Goal: Navigation & Orientation: Find specific page/section

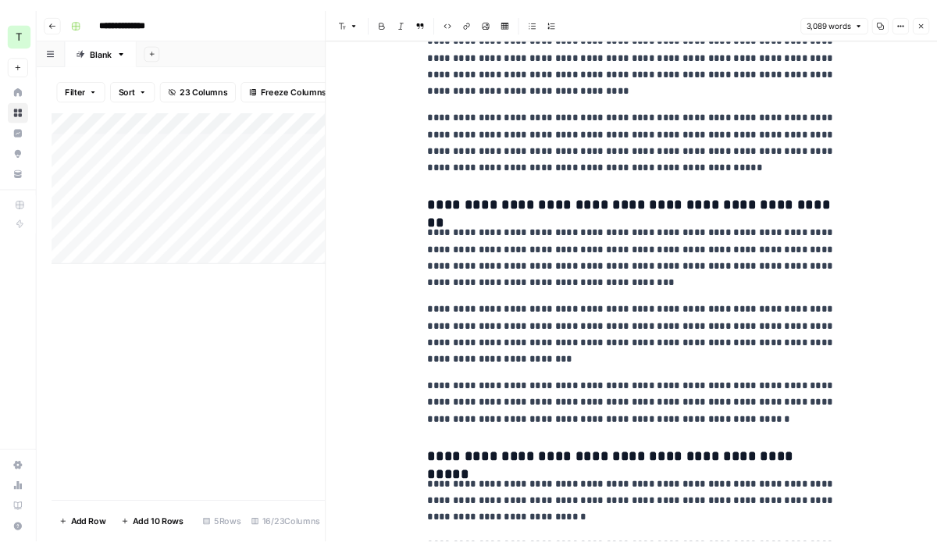
scroll to position [3345, 0]
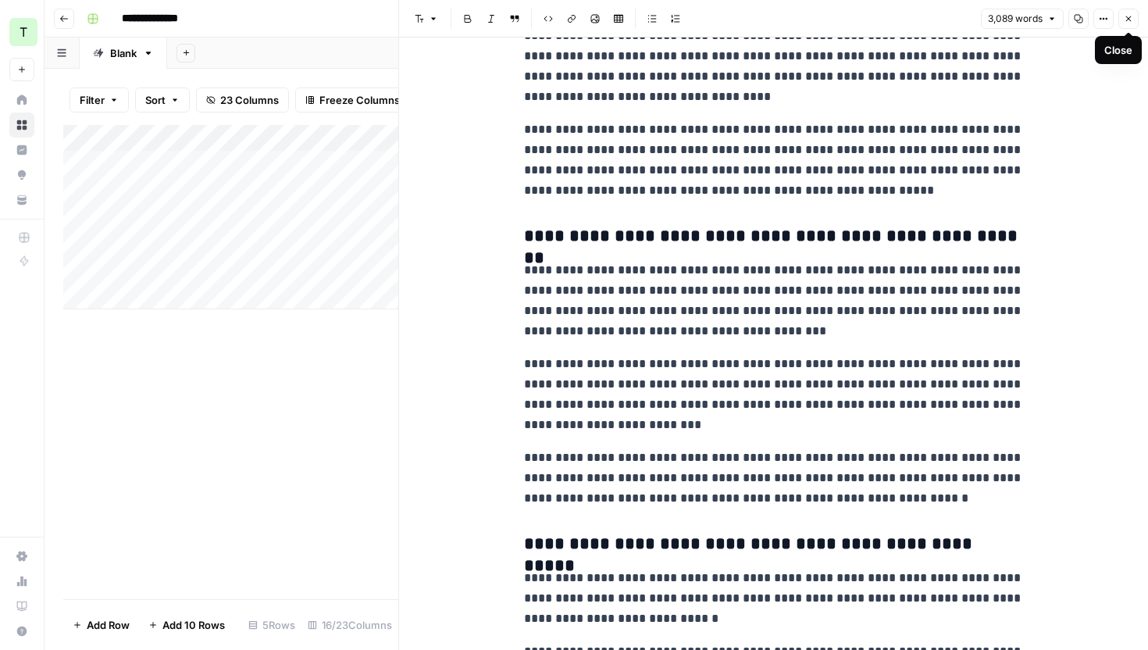
click at [1127, 22] on icon "button" at bounding box center [1128, 18] width 9 height 9
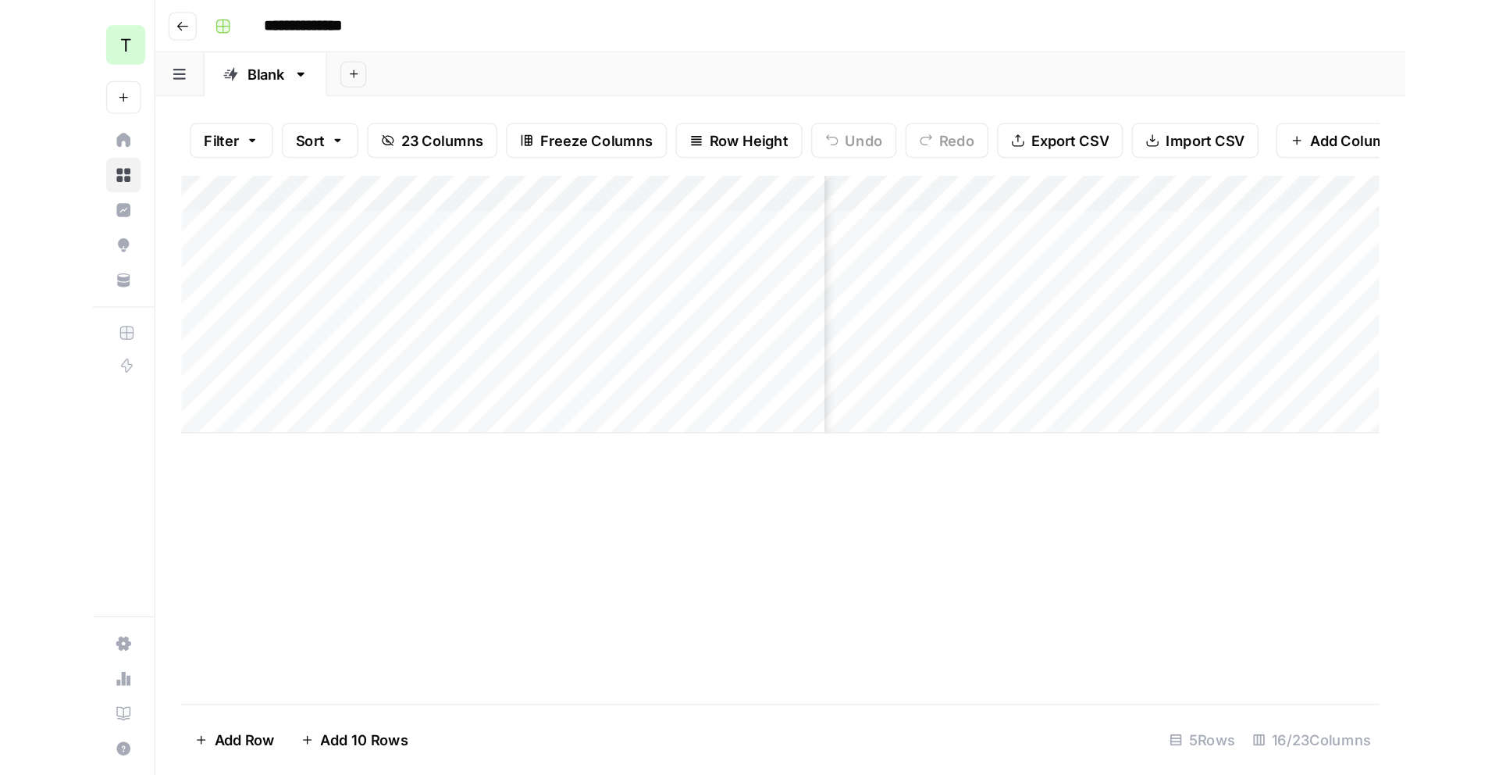
scroll to position [0, 1123]
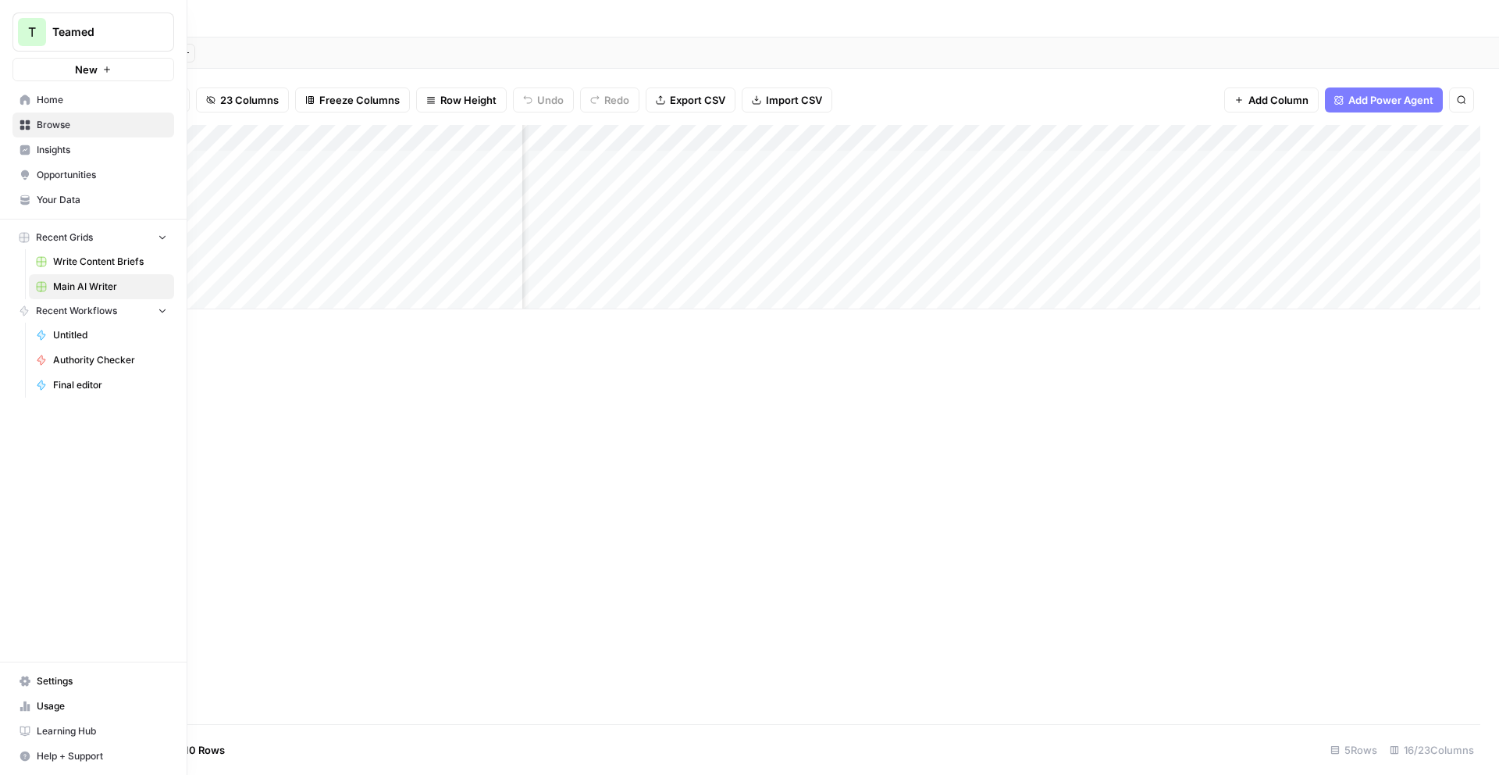
drag, startPoint x: 59, startPoint y: 123, endPoint x: 36, endPoint y: 125, distance: 23.5
click at [59, 123] on span "Browse" at bounding box center [102, 125] width 130 height 14
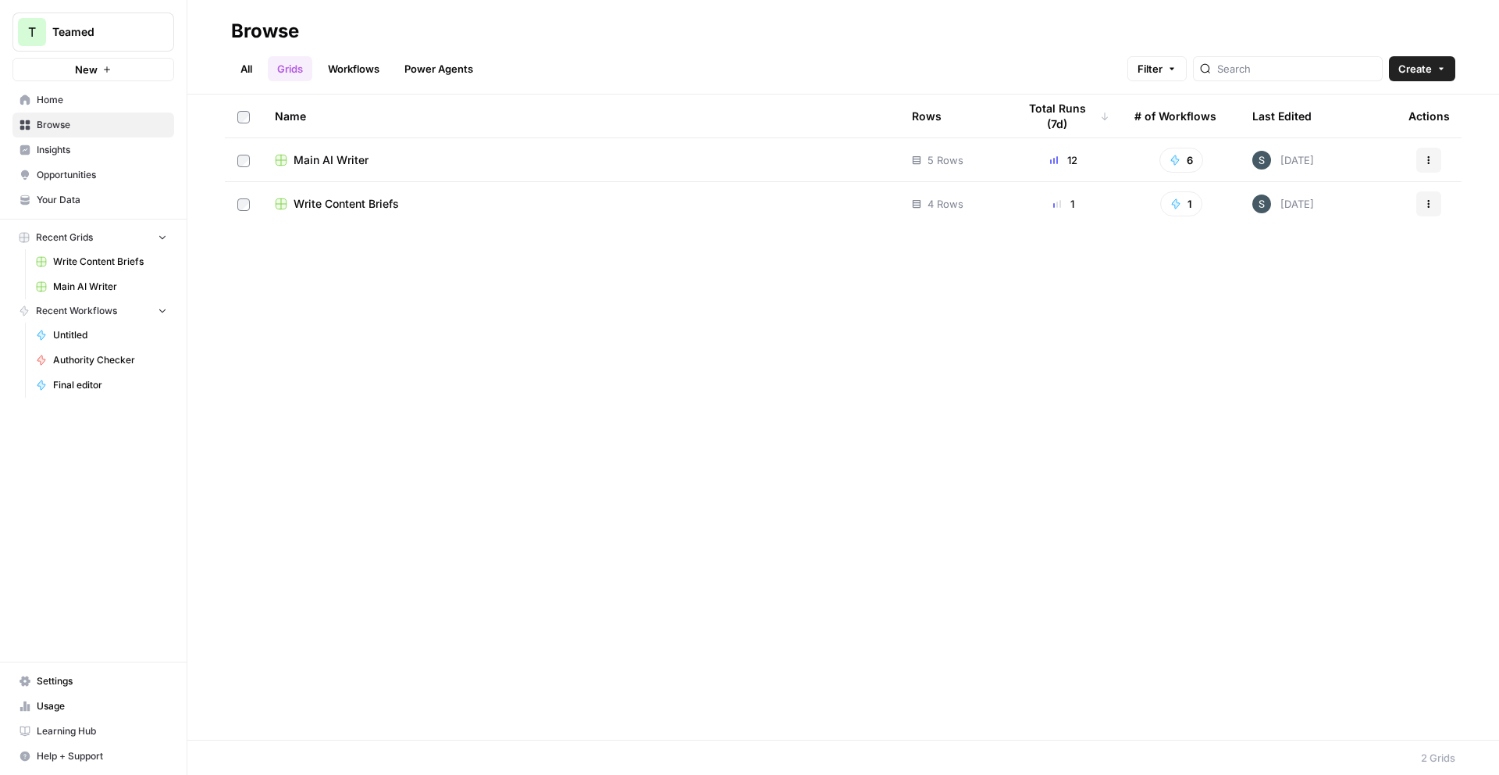
click at [341, 158] on span "Main AI Writer" at bounding box center [331, 160] width 75 height 16
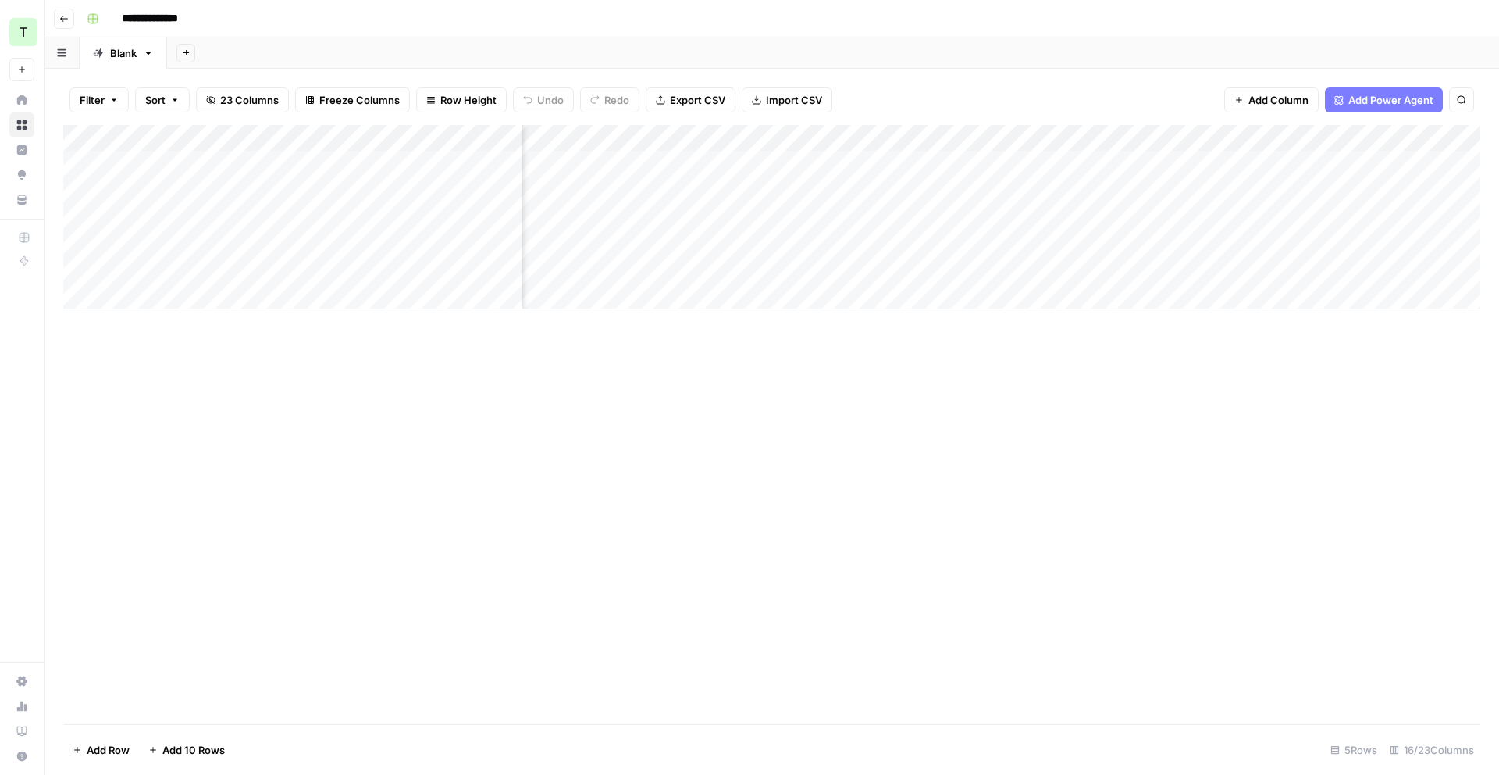
scroll to position [0, 1482]
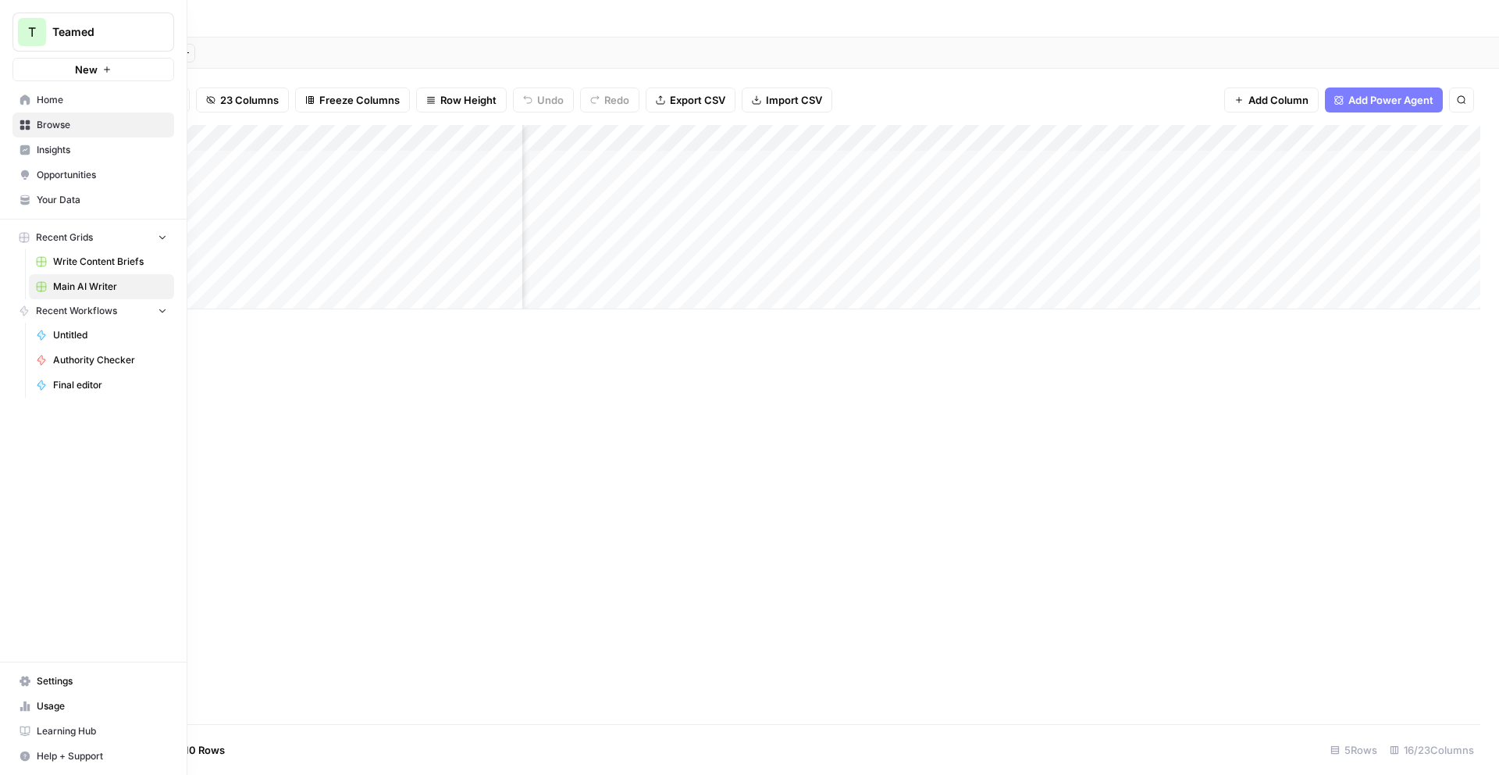
click at [68, 149] on span "Insights" at bounding box center [102, 150] width 130 height 14
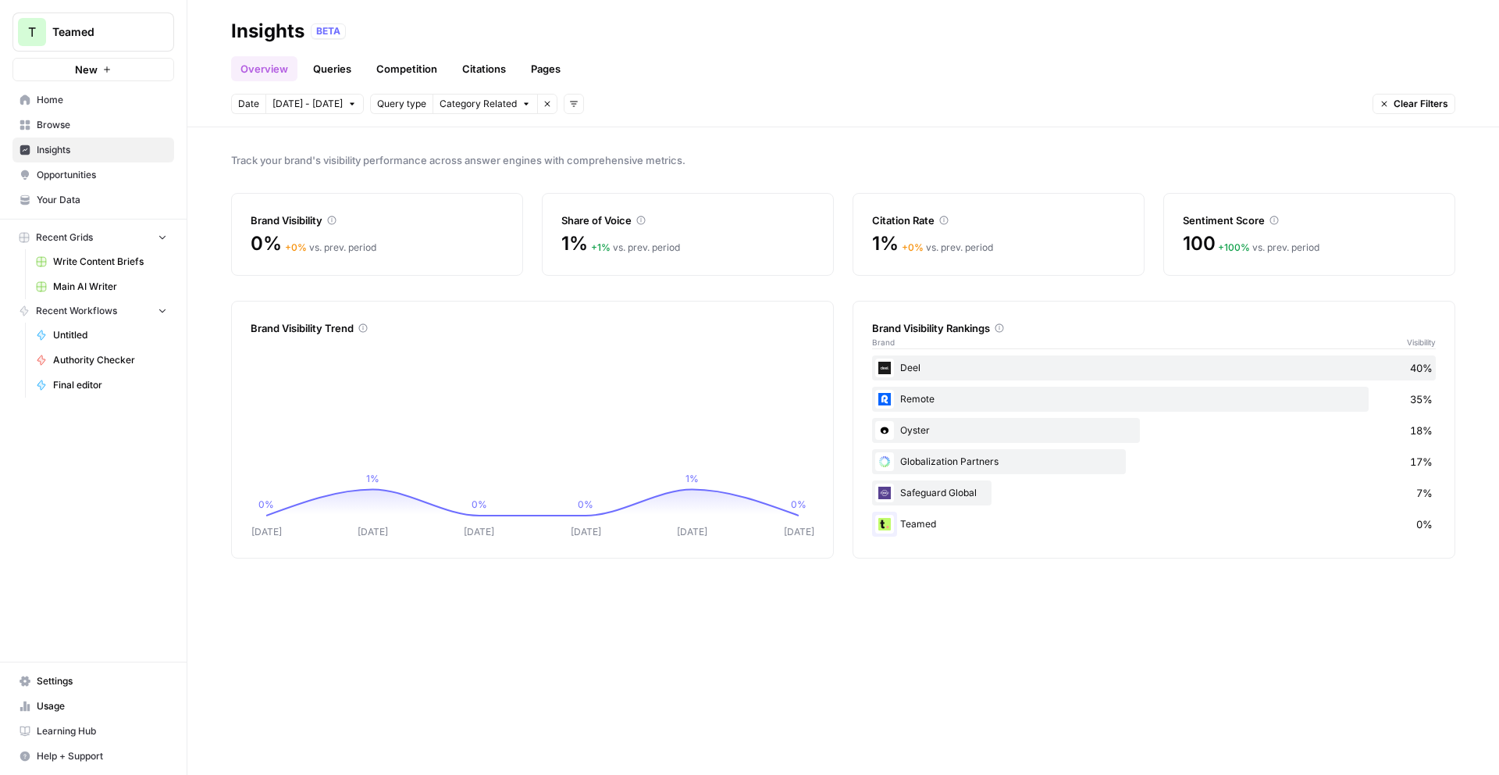
click at [128, 174] on span "Opportunities" at bounding box center [102, 175] width 130 height 14
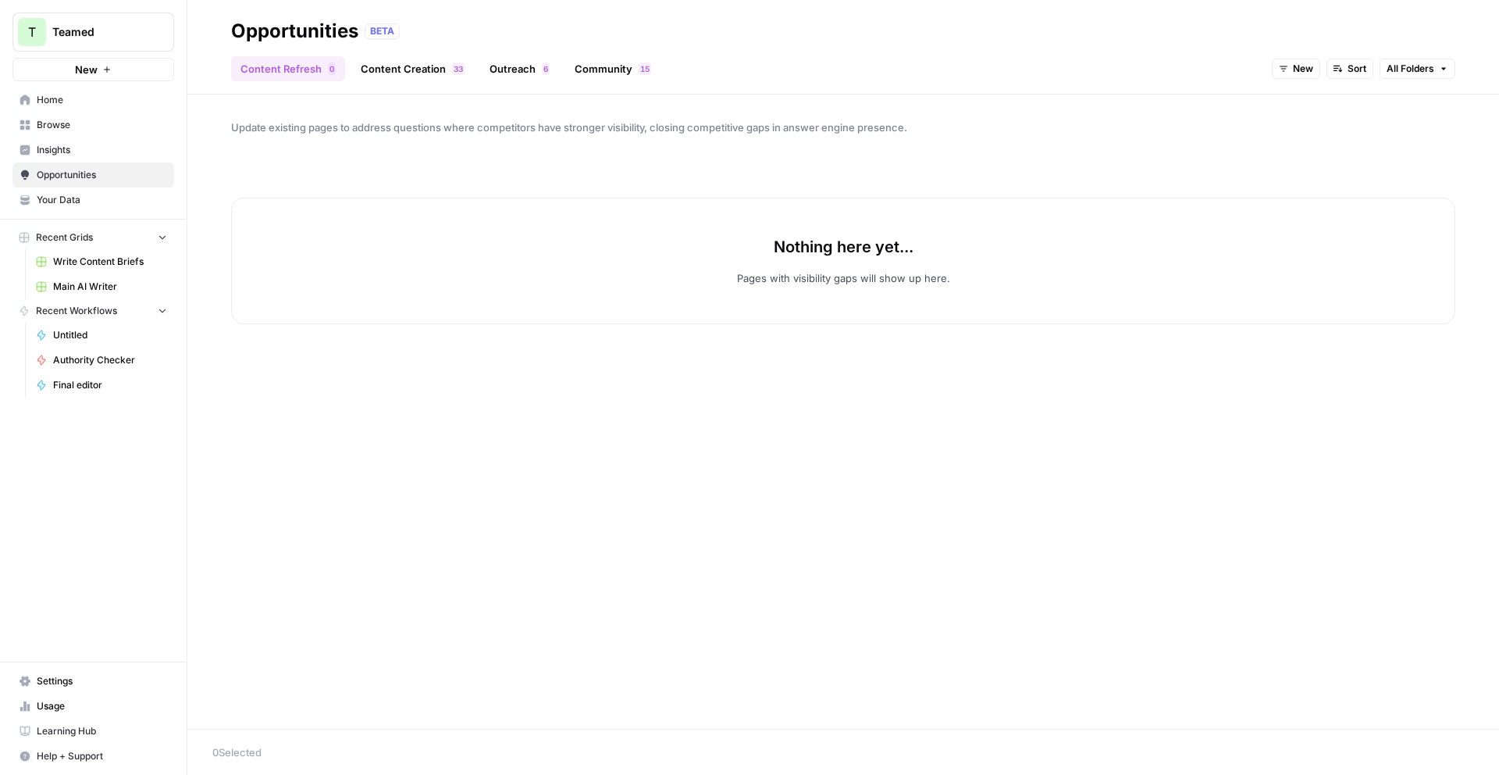
click at [441, 62] on link "Content Creation 3 3" at bounding box center [412, 68] width 123 height 25
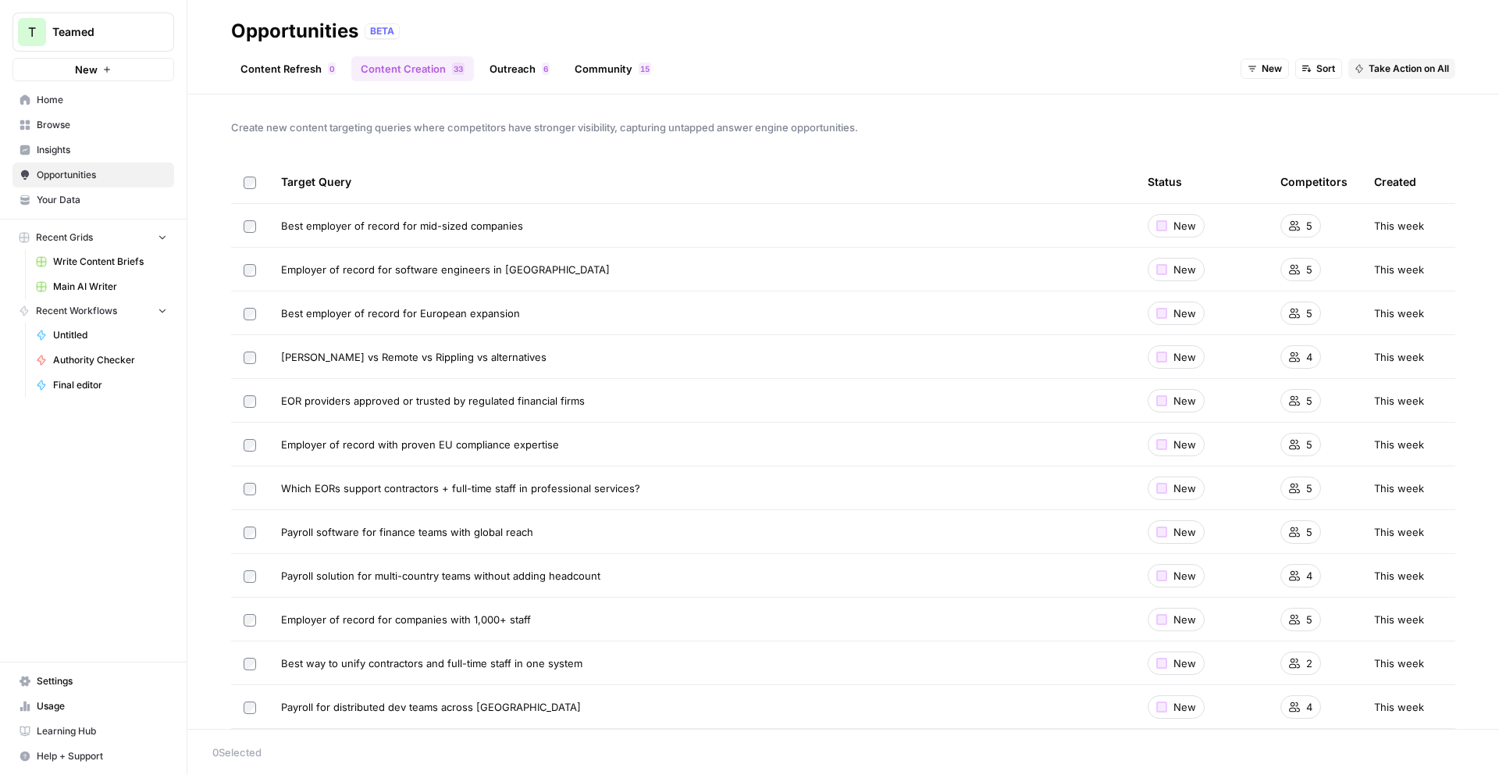
click at [521, 59] on link "Outreach 6" at bounding box center [519, 68] width 79 height 25
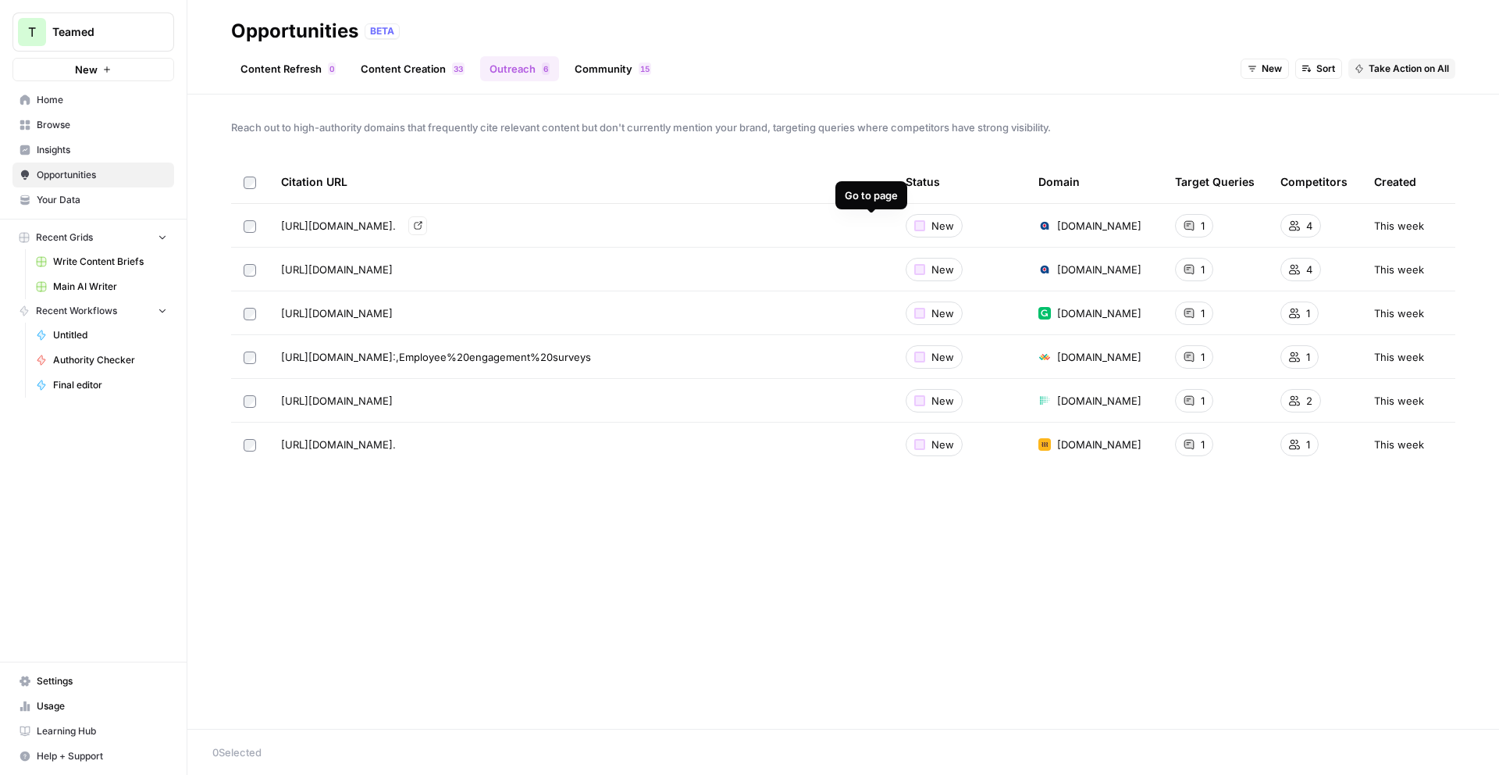
click at [422, 226] on icon "Go to page https://expressglobalemployment.com/blog/global-eor-for-executives/#…" at bounding box center [418, 225] width 9 height 9
click at [618, 75] on link "Community 5 1" at bounding box center [612, 68] width 95 height 25
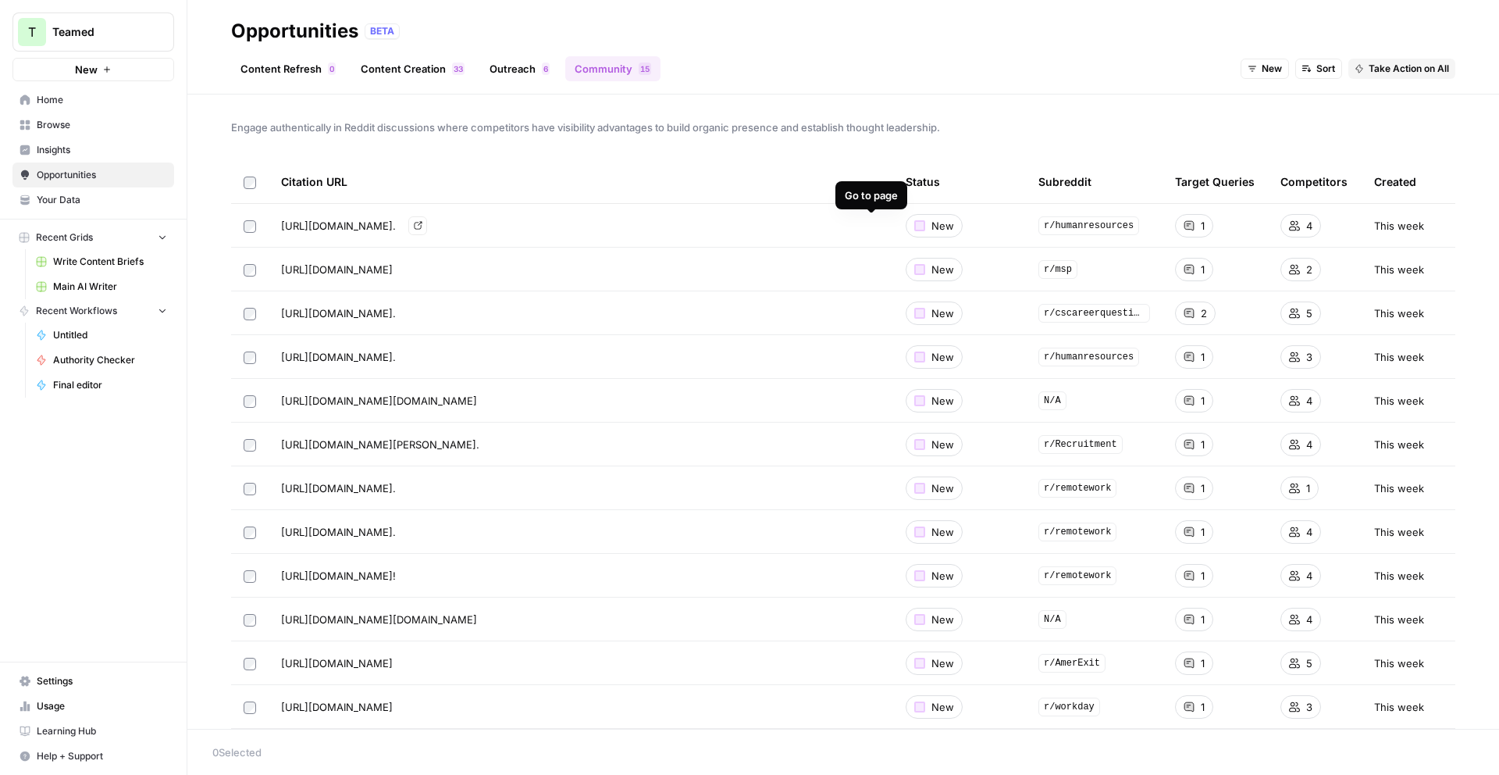
click at [427, 229] on link "Go to page" at bounding box center [417, 225] width 19 height 19
click at [72, 206] on span "Your Data" at bounding box center [102, 200] width 130 height 14
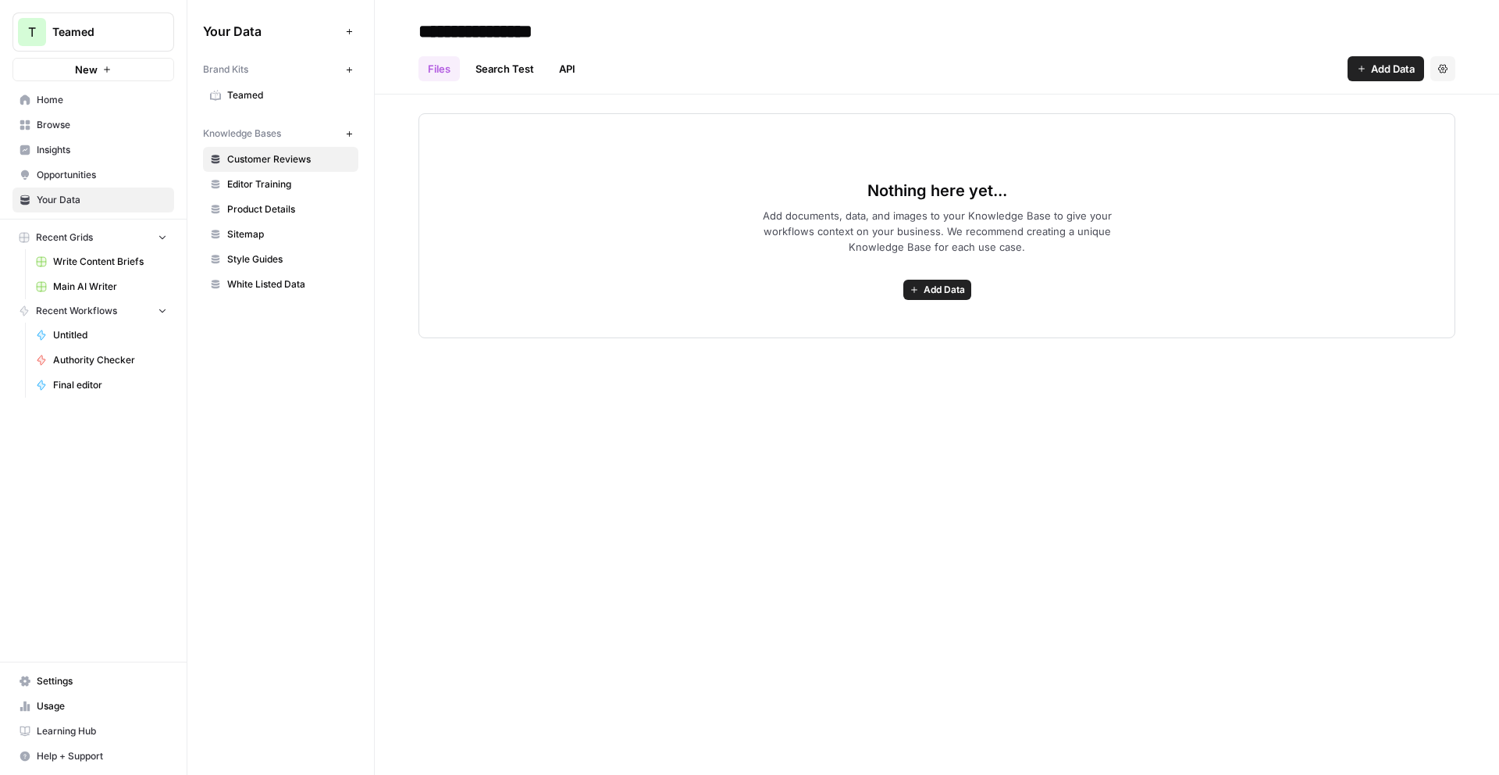
click at [289, 94] on span "Teamed" at bounding box center [289, 95] width 124 height 14
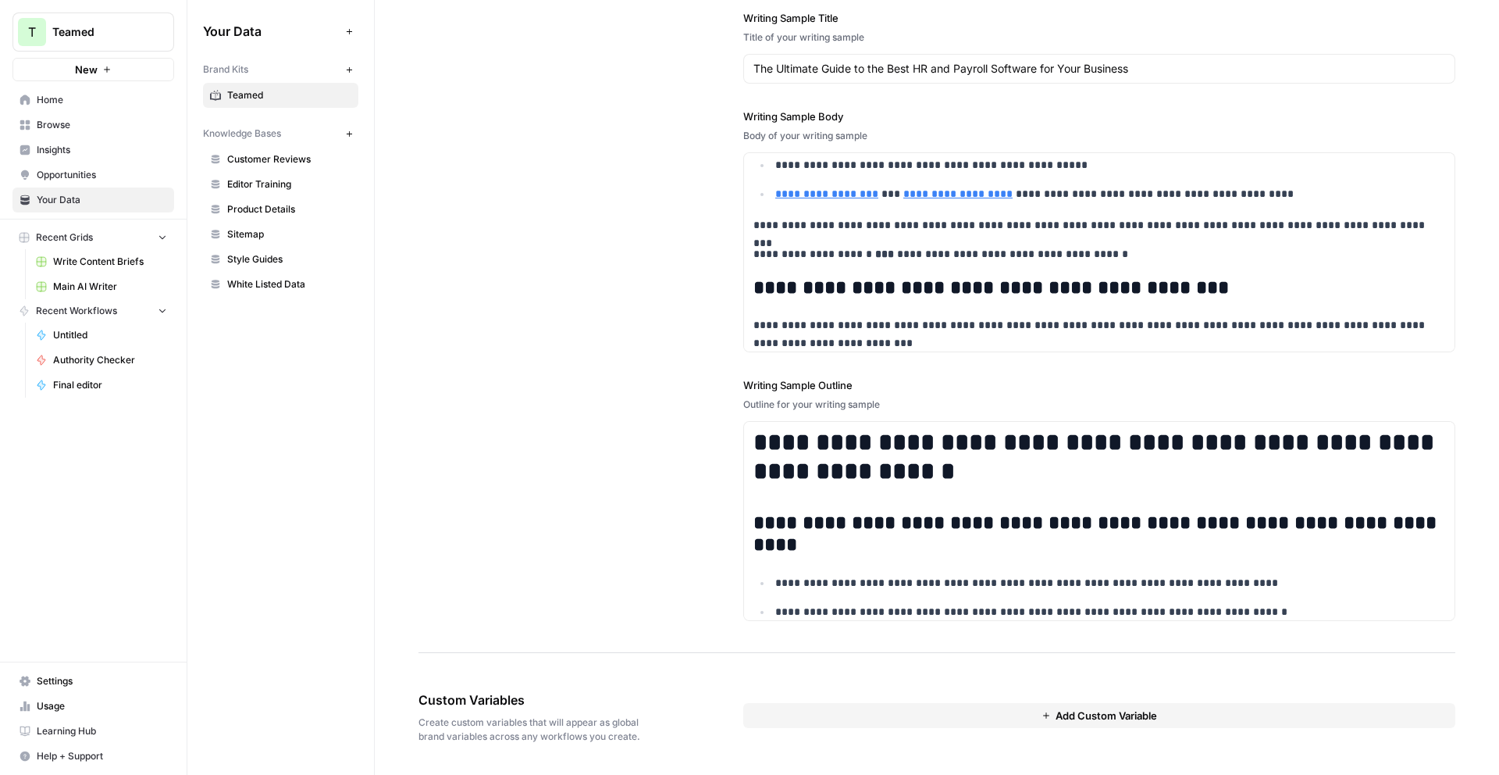
scroll to position [550, 0]
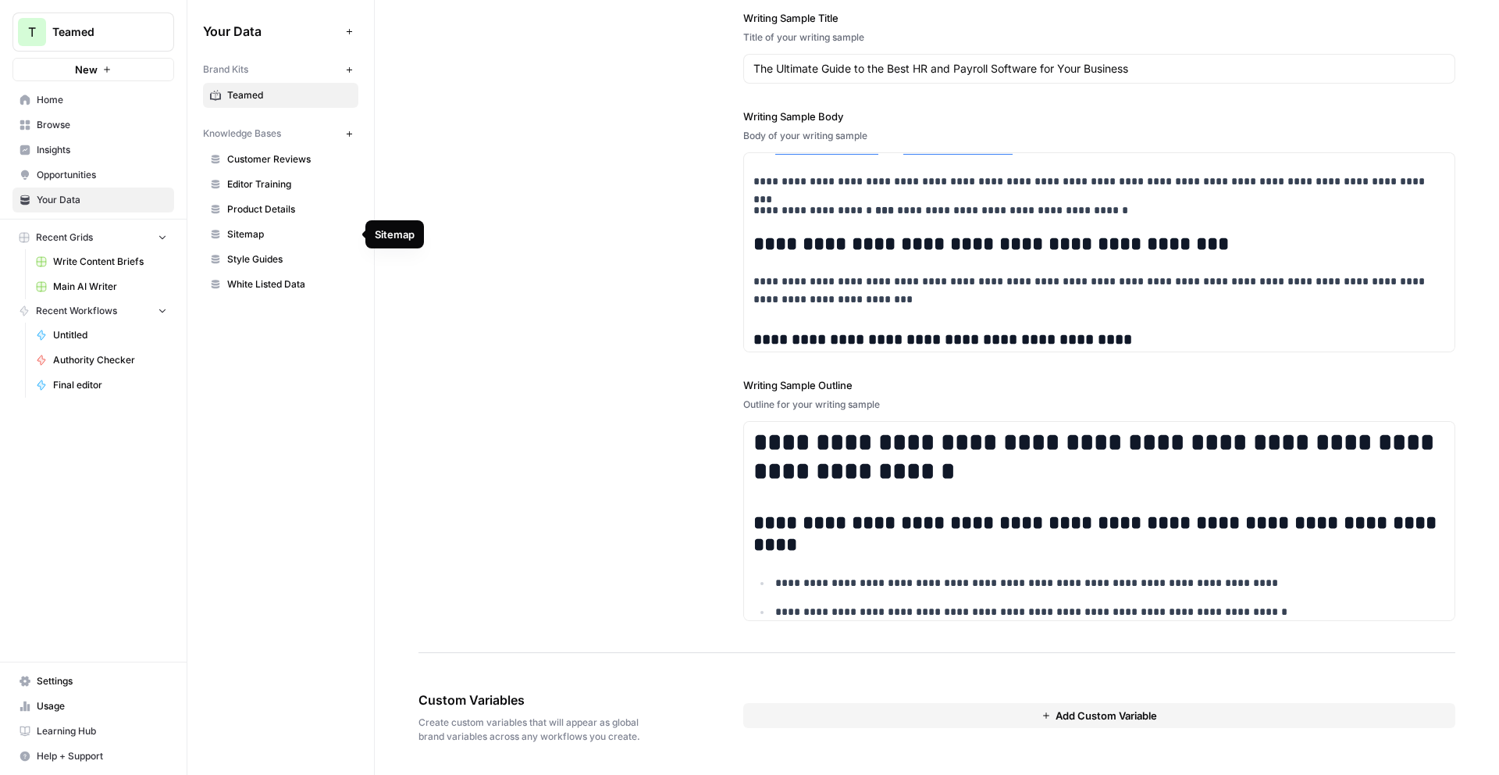
click at [271, 235] on span "Sitemap" at bounding box center [289, 234] width 124 height 14
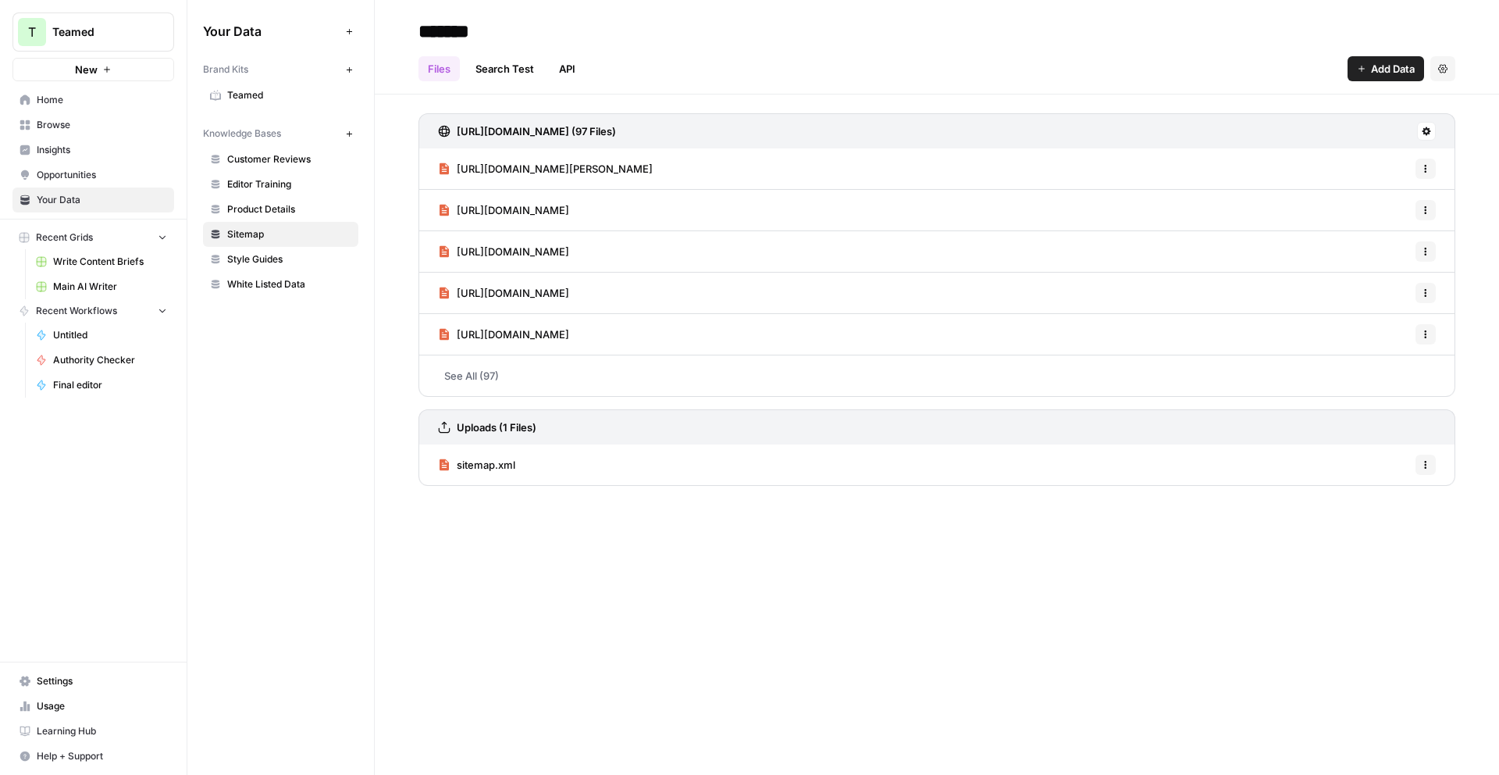
click at [102, 165] on link "Opportunities" at bounding box center [93, 174] width 162 height 25
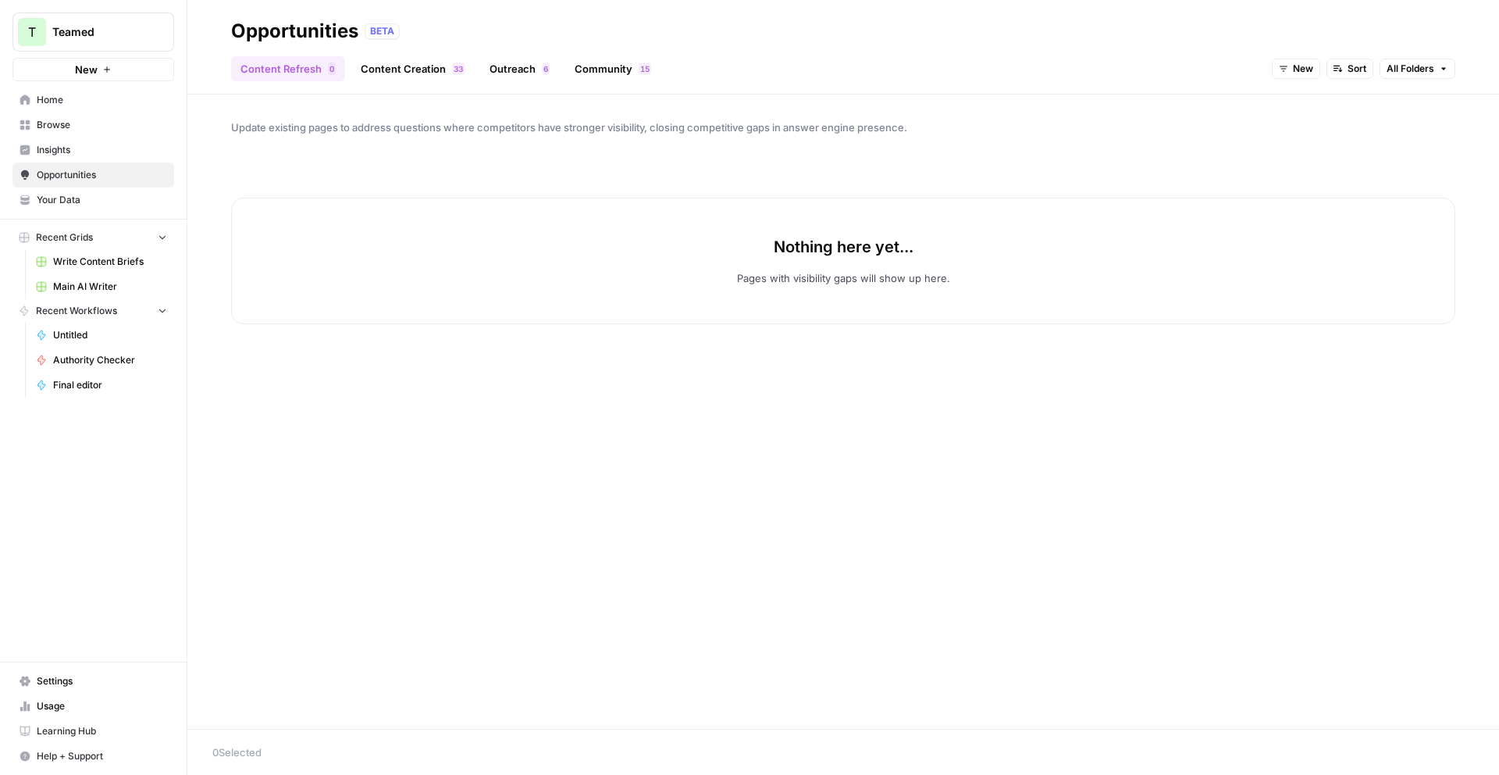
click at [104, 151] on span "Insights" at bounding box center [102, 150] width 130 height 14
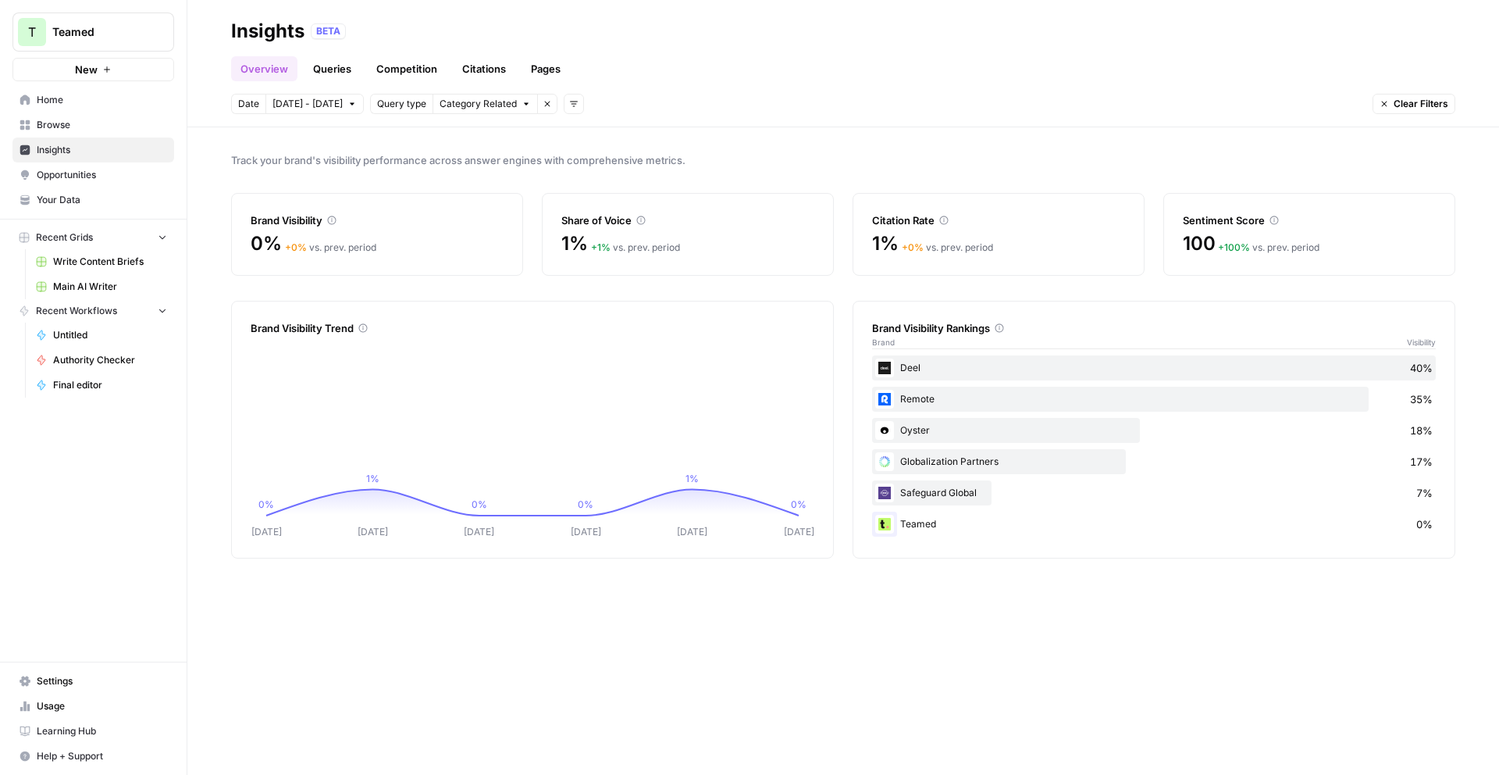
click at [115, 129] on span "Browse" at bounding box center [102, 125] width 130 height 14
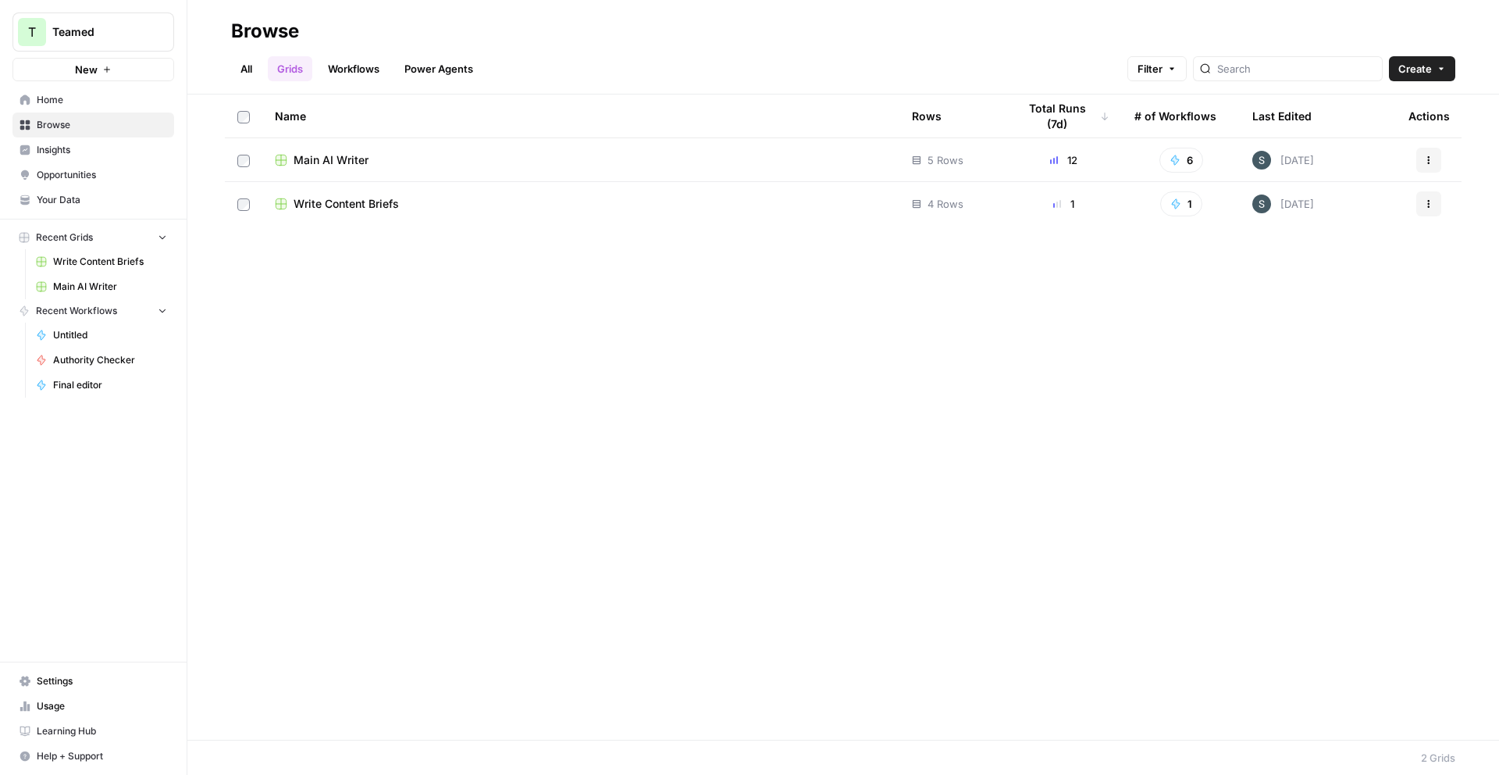
click at [68, 174] on span "Opportunities" at bounding box center [102, 175] width 130 height 14
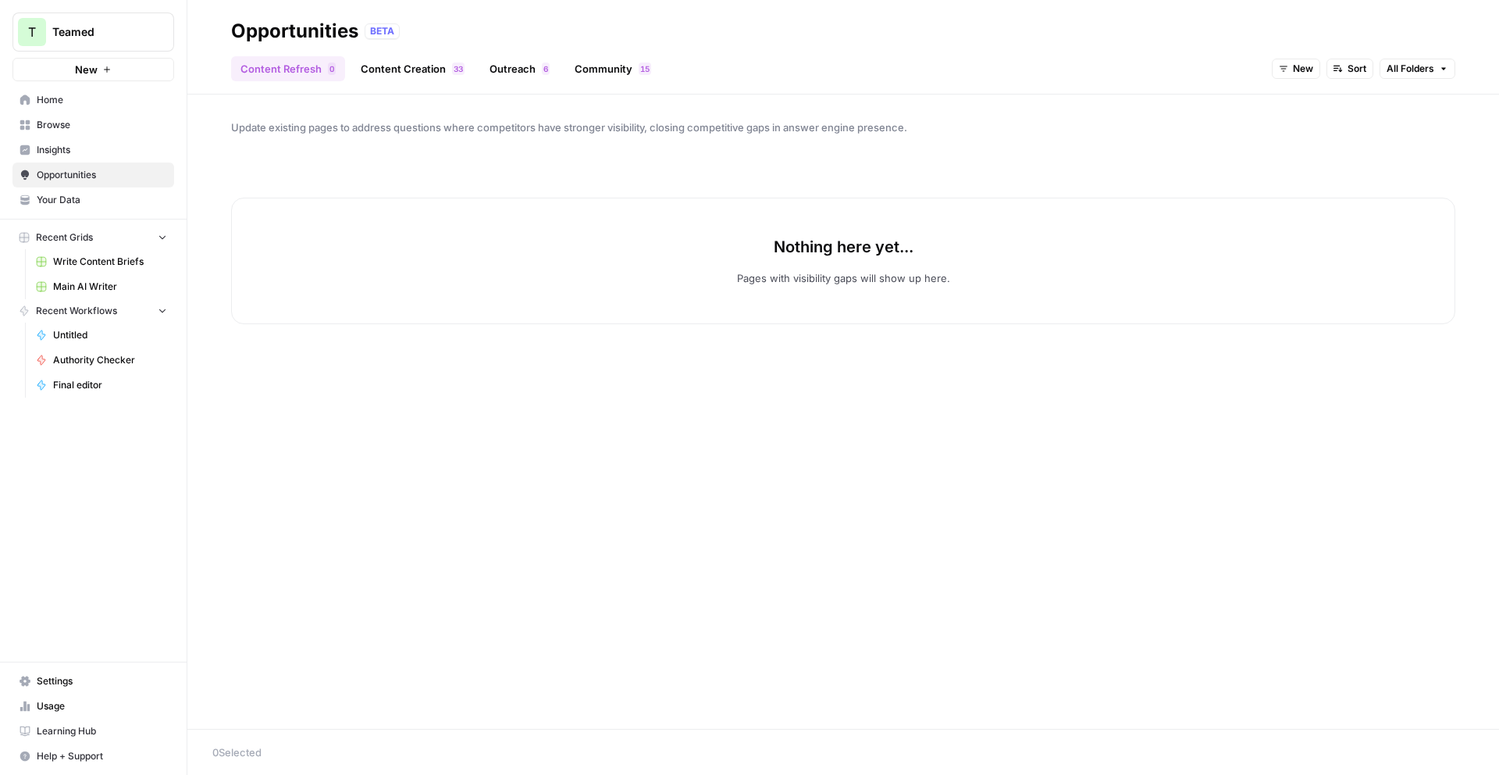
click at [413, 77] on link "Content Creation 3 3" at bounding box center [412, 68] width 123 height 25
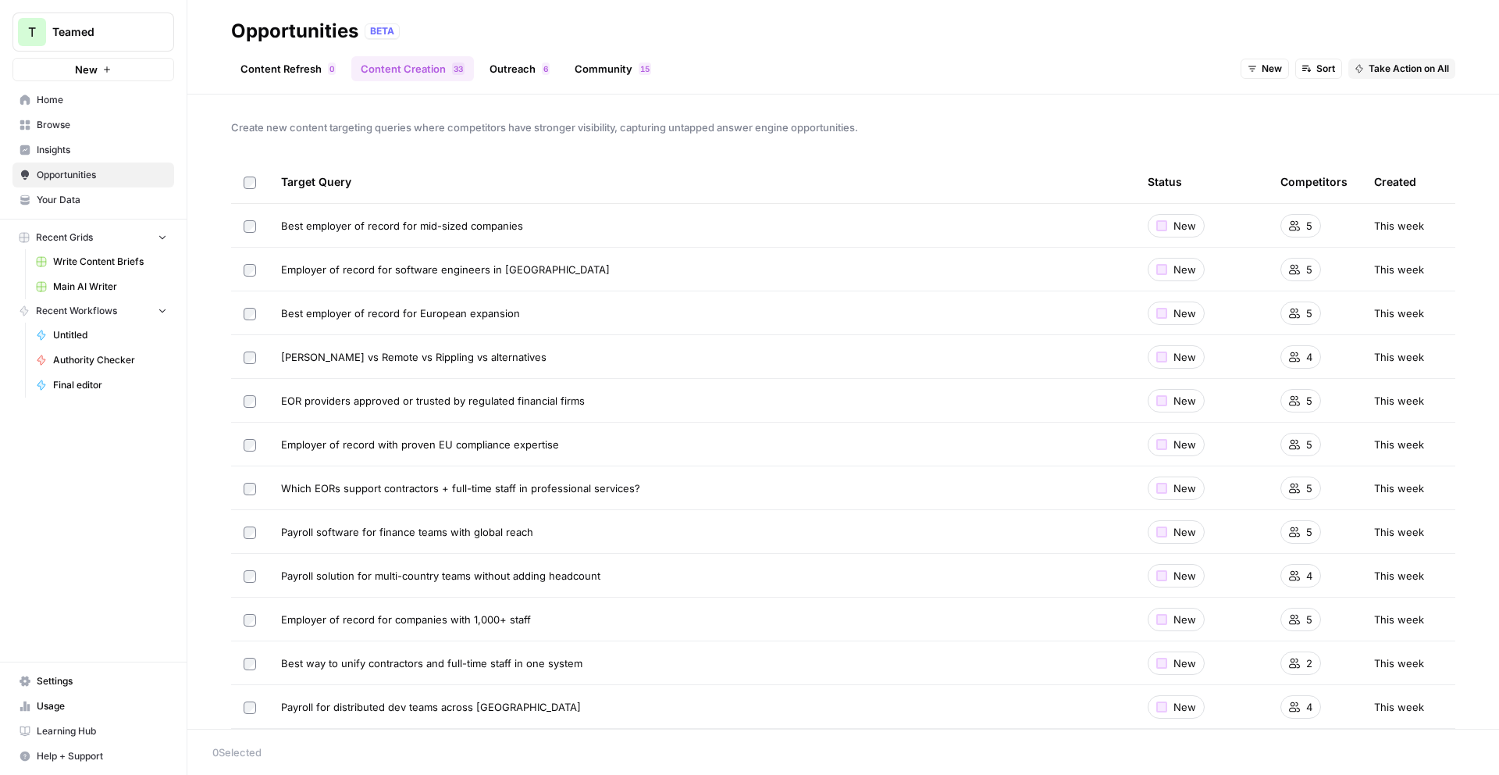
click at [92, 151] on span "Insights" at bounding box center [102, 150] width 130 height 14
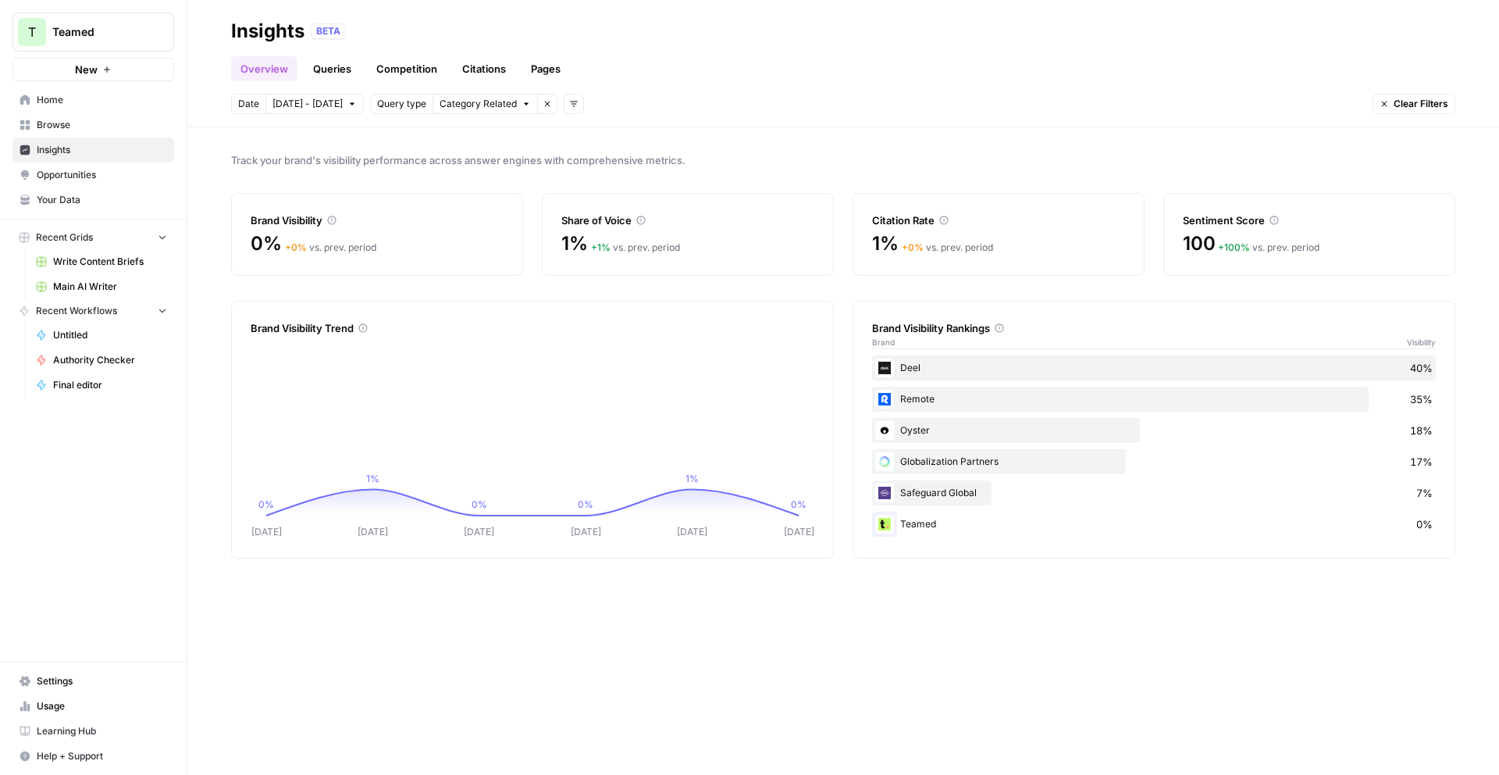
click at [122, 120] on span "Browse" at bounding box center [102, 125] width 130 height 14
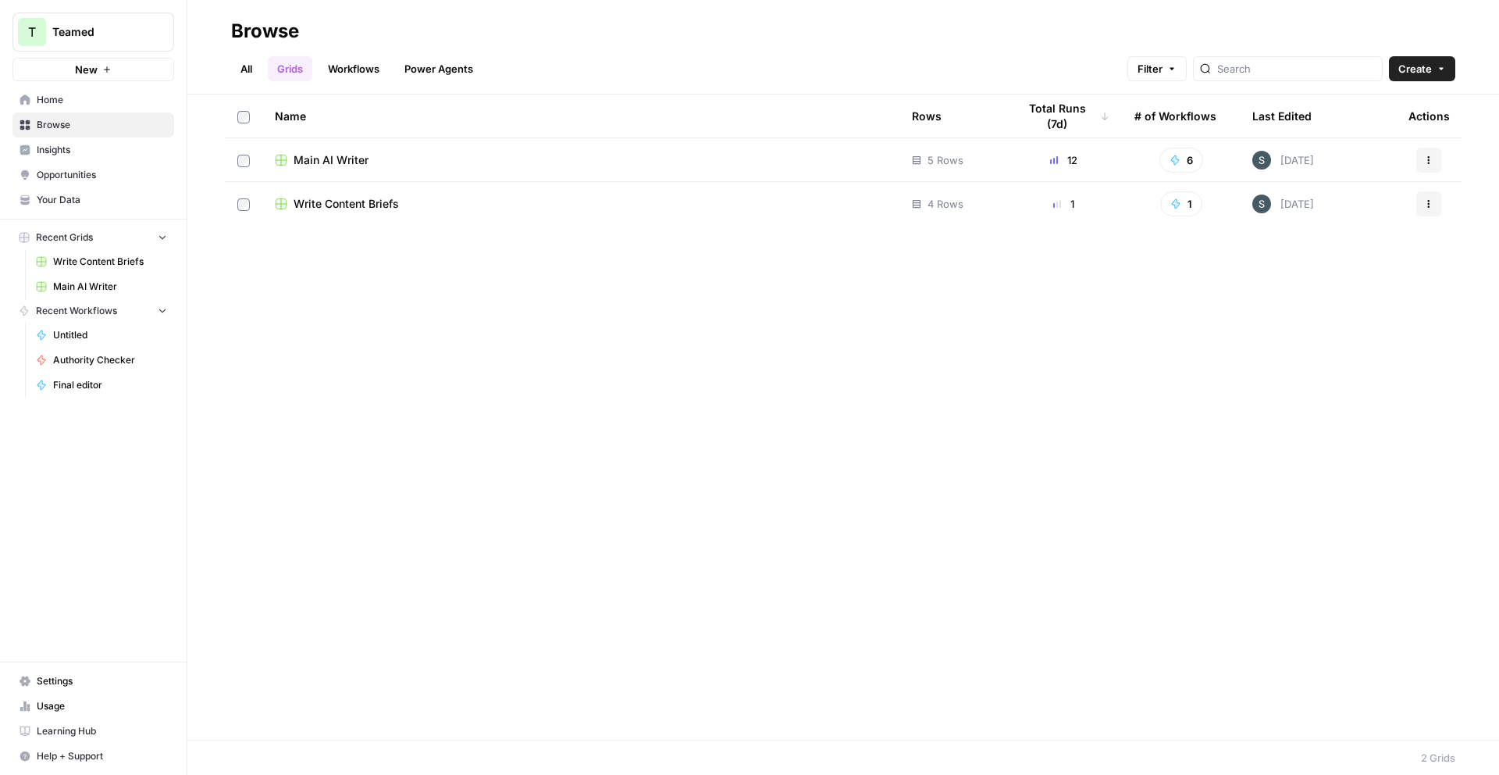
click at [574, 138] on td "Main AI Writer" at bounding box center [580, 159] width 637 height 43
click at [574, 162] on div "Main AI Writer" at bounding box center [581, 160] width 612 height 16
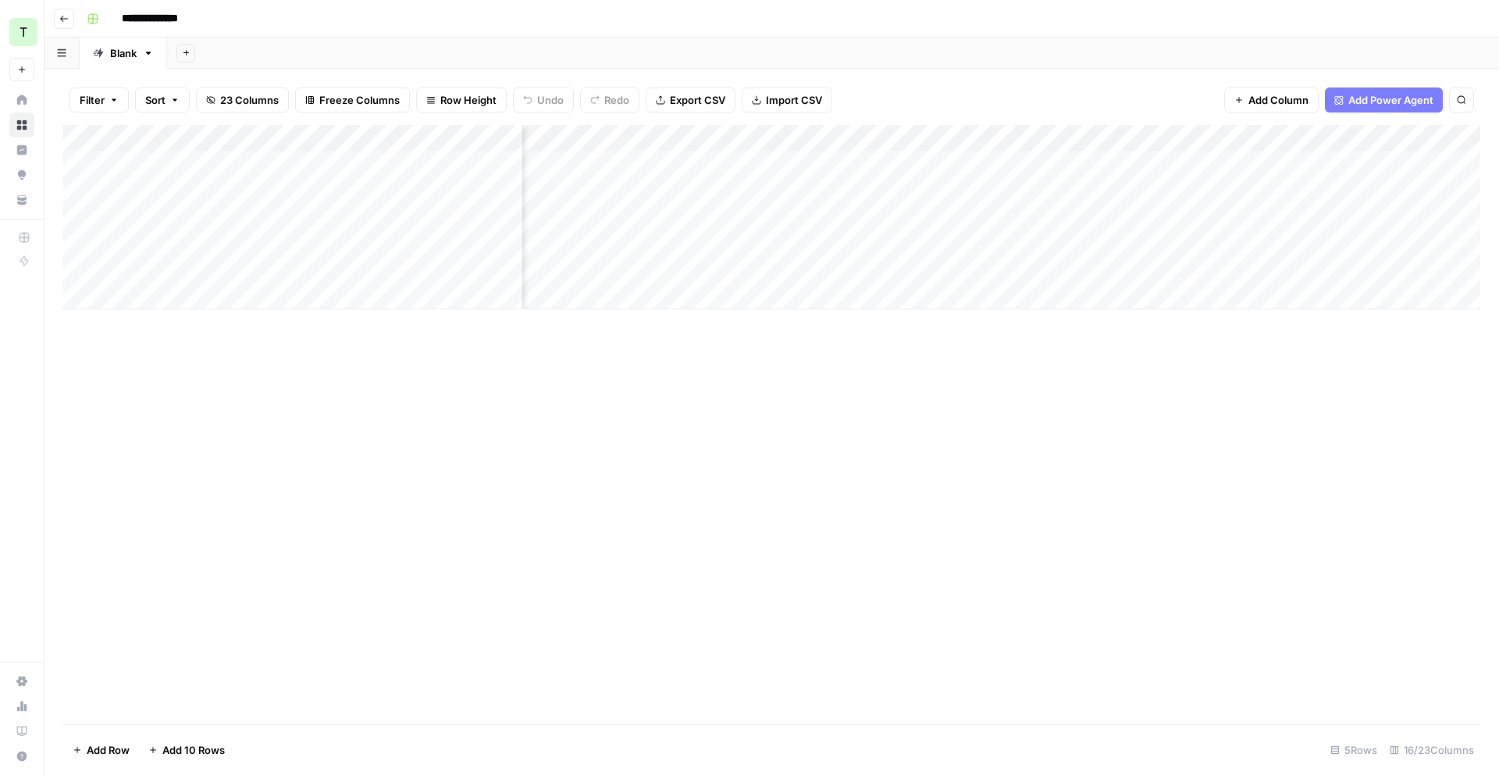
scroll to position [0, 1241]
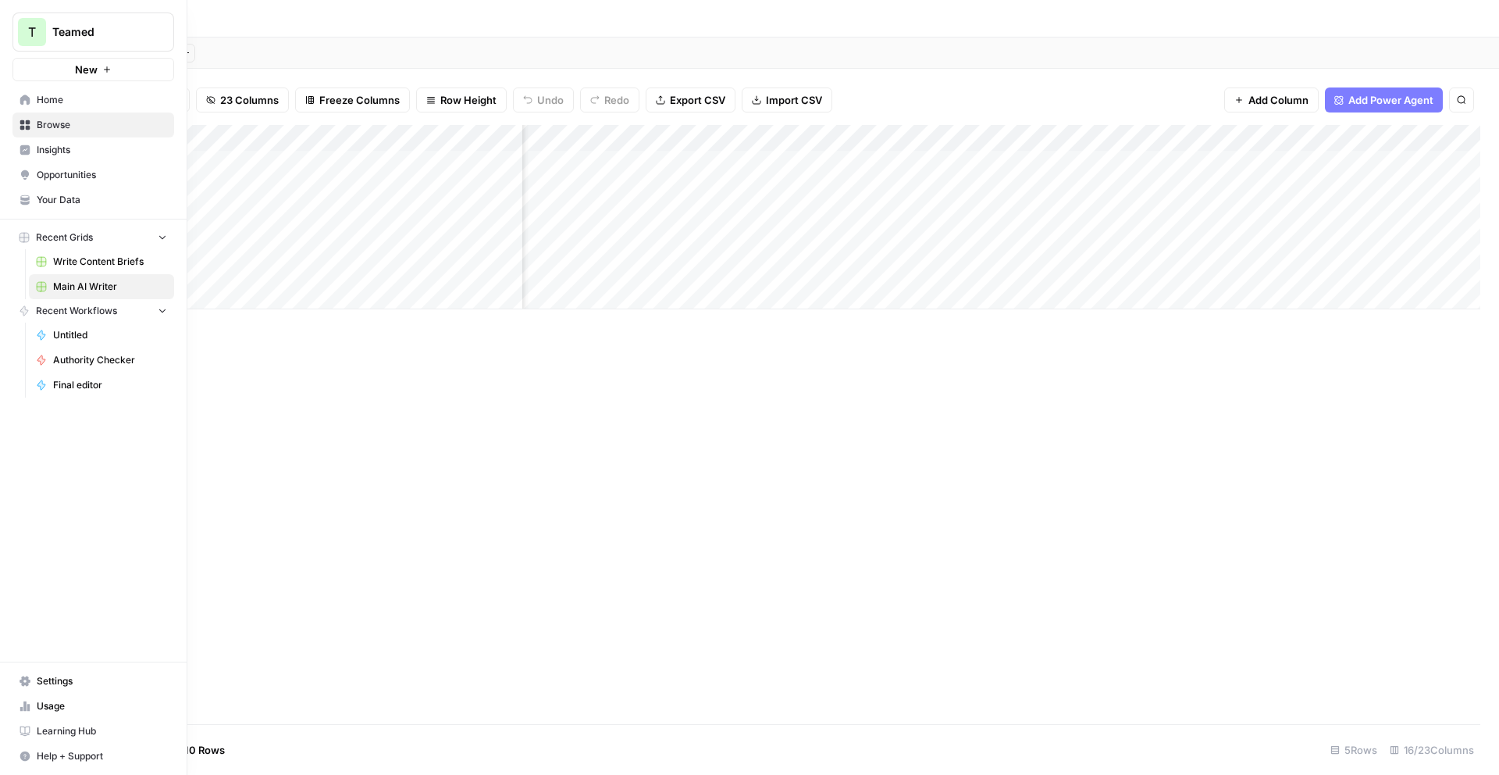
click at [33, 120] on link "Browse" at bounding box center [93, 124] width 162 height 25
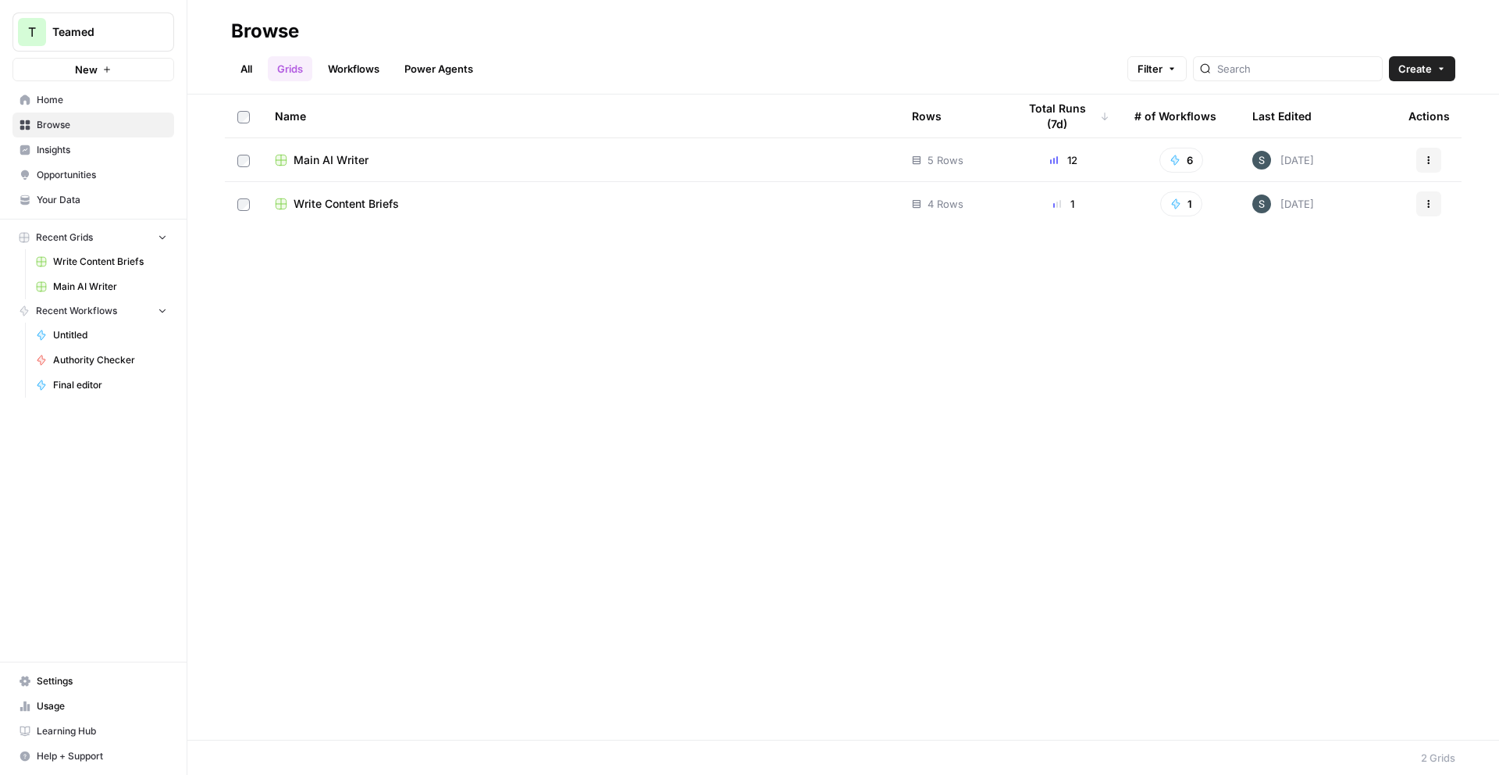
click at [382, 73] on link "Workflows" at bounding box center [354, 68] width 70 height 25
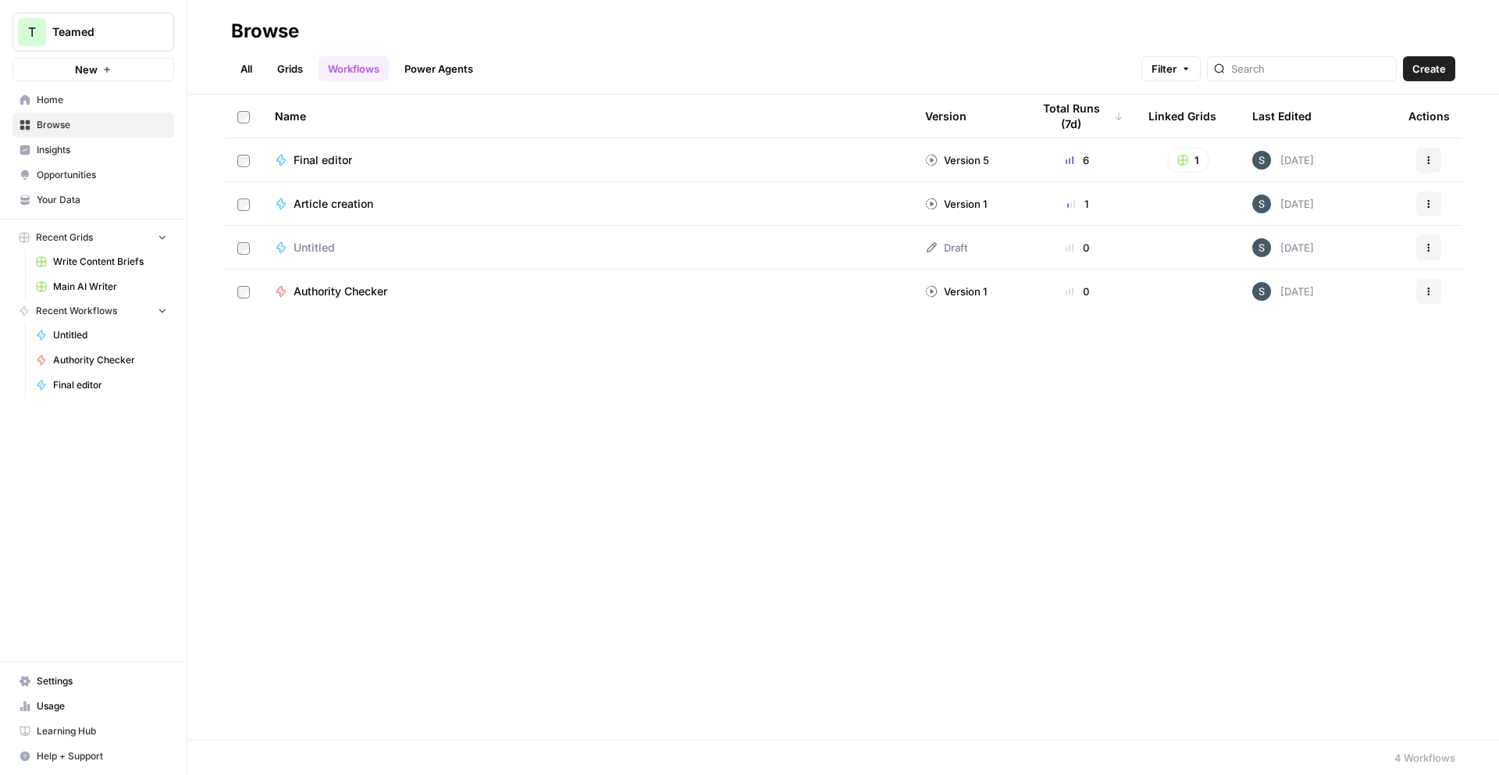
click at [306, 80] on link "Grids" at bounding box center [290, 68] width 45 height 25
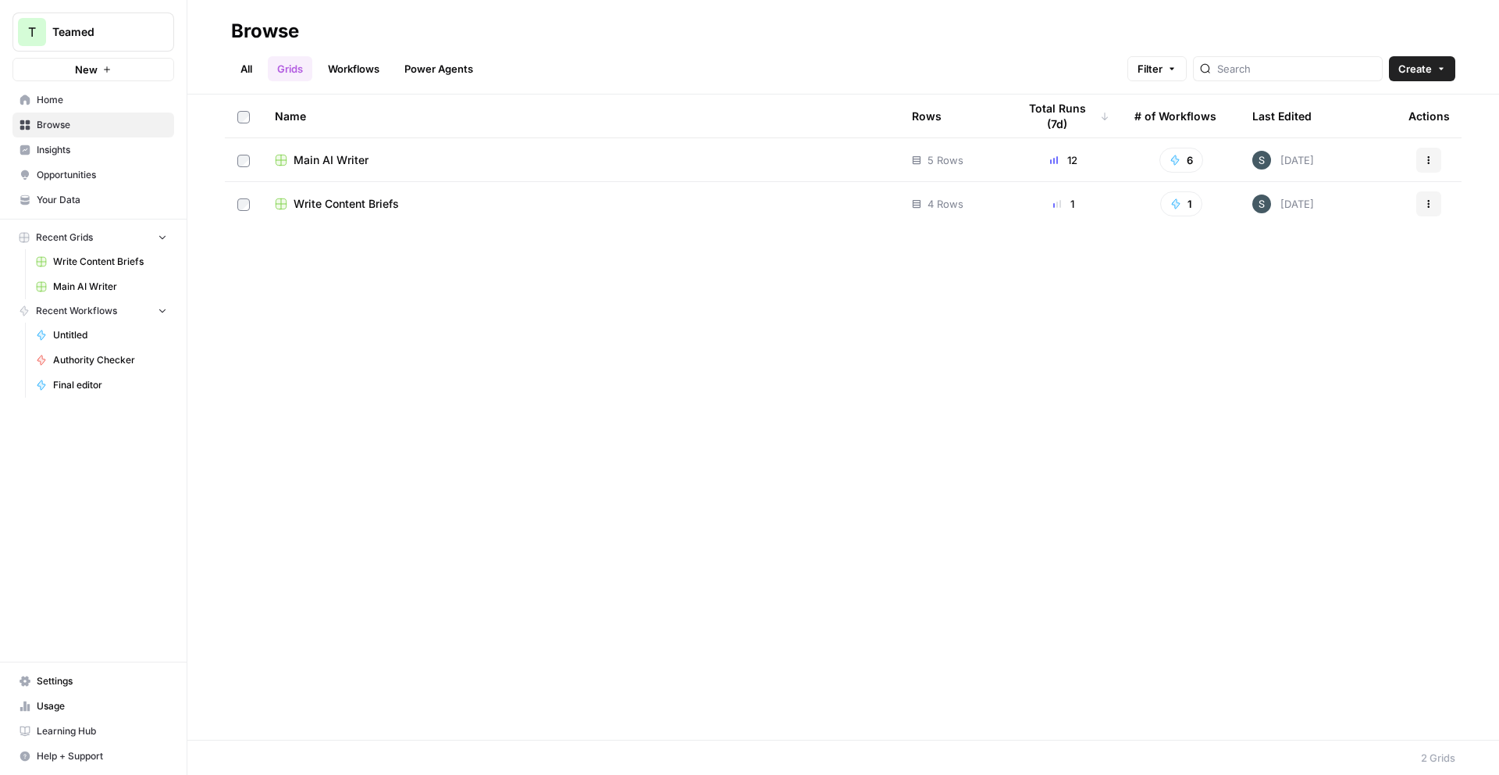
click at [467, 169] on td "Main AI Writer" at bounding box center [580, 159] width 637 height 43
click at [368, 163] on div "Main AI Writer" at bounding box center [581, 160] width 612 height 16
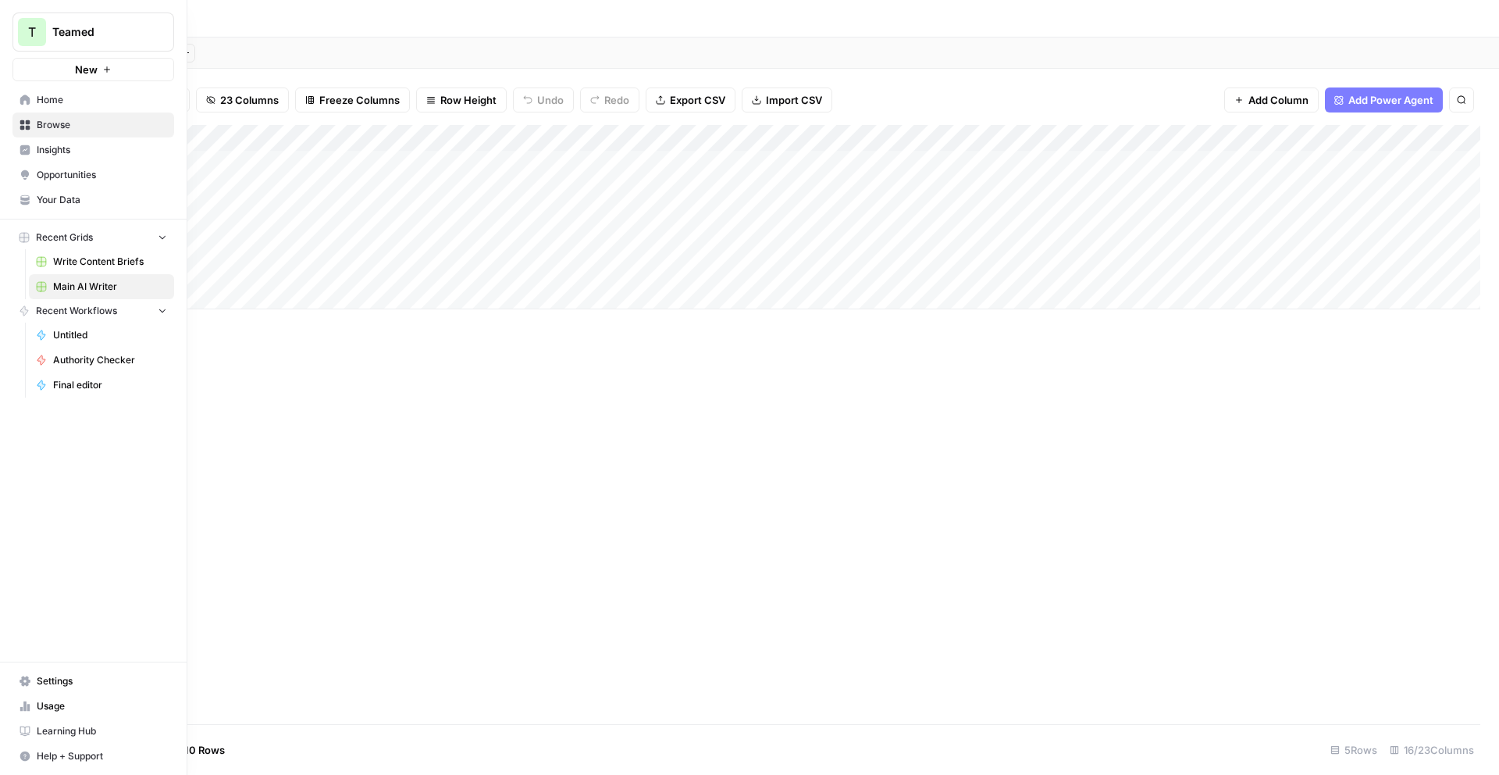
click at [21, 103] on icon at bounding box center [25, 99] width 10 height 10
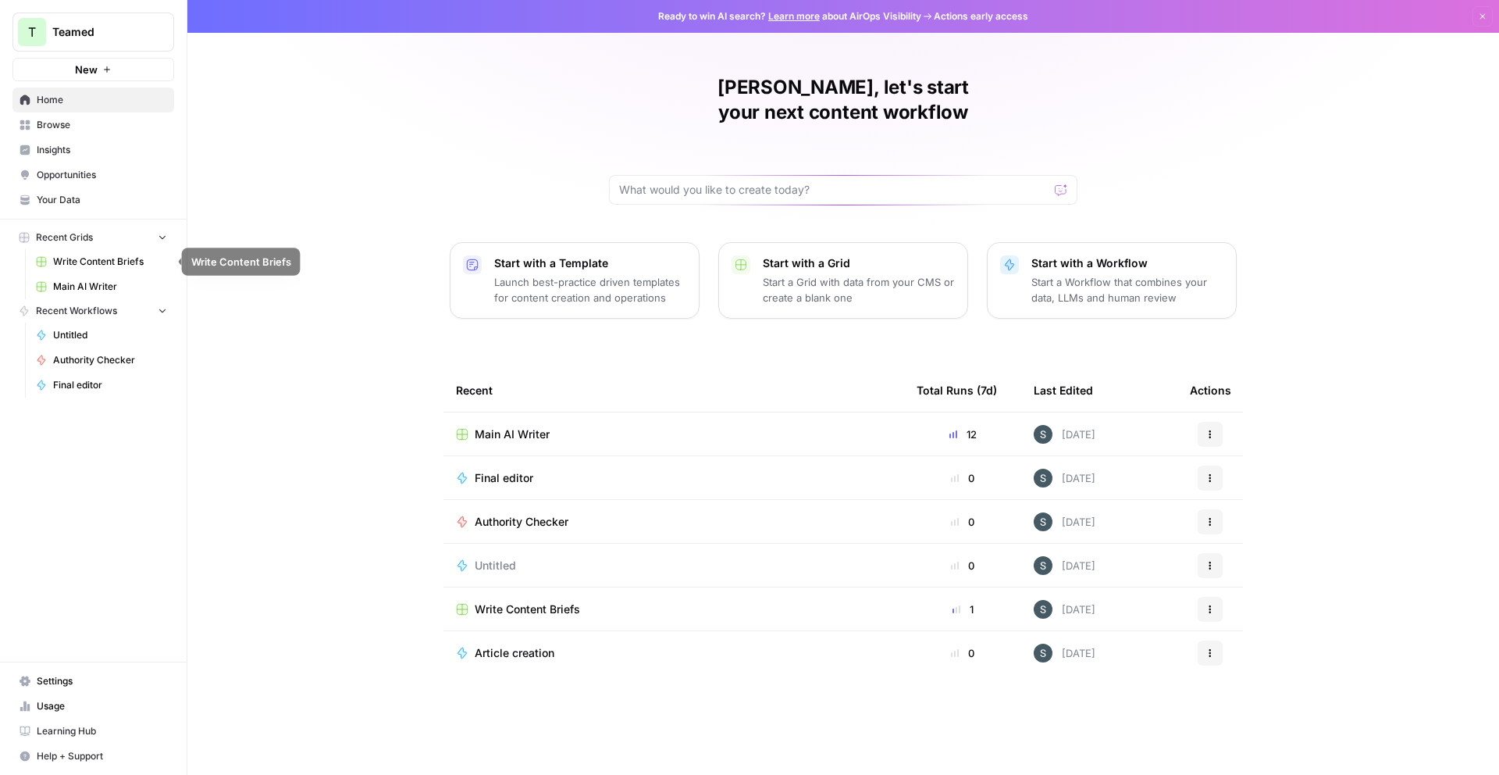
click at [104, 253] on link "Write Content Briefs" at bounding box center [101, 261] width 145 height 25
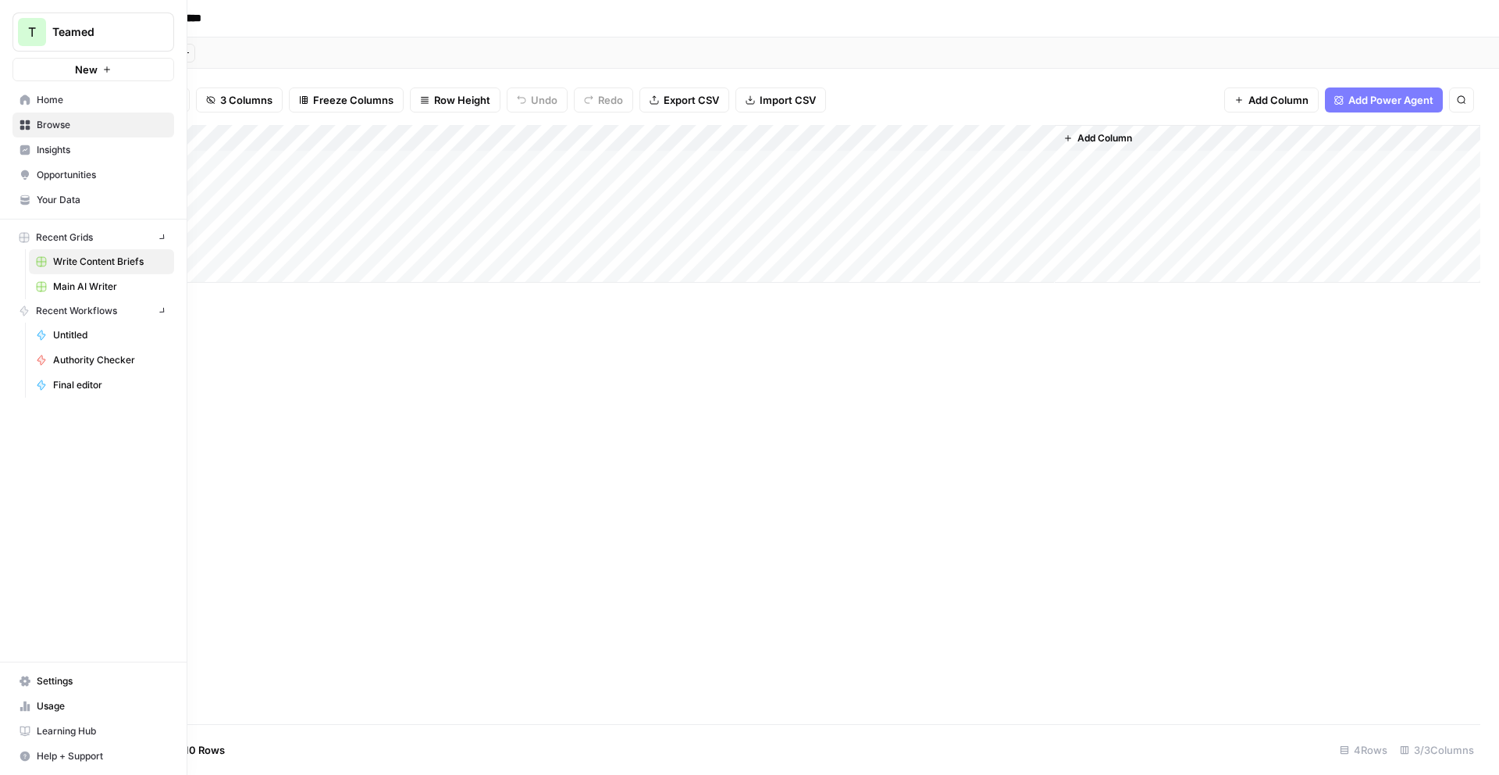
click at [22, 125] on icon at bounding box center [25, 124] width 11 height 11
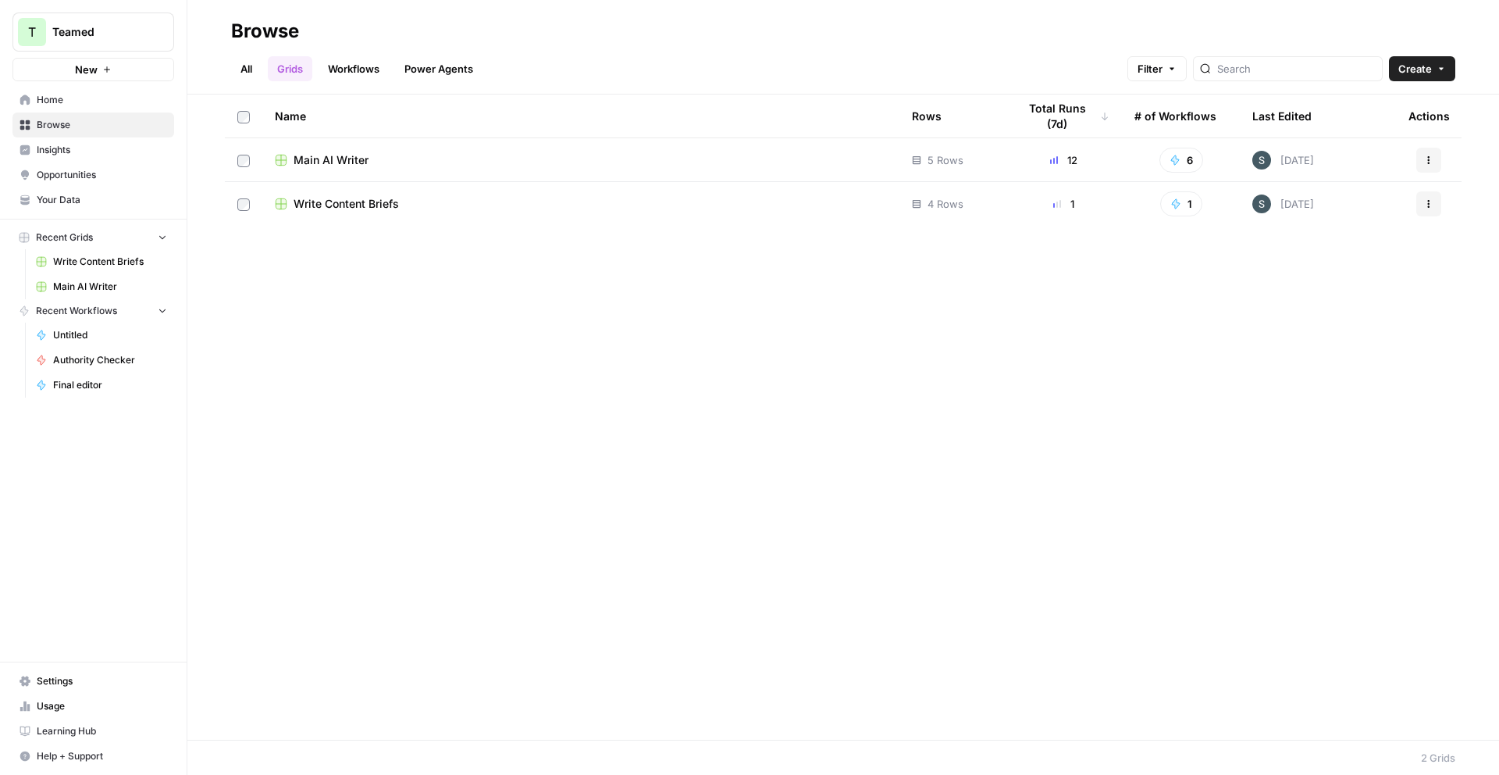
click at [62, 649] on span "Learning Hub" at bounding box center [102, 731] width 130 height 14
click at [387, 173] on td "Main AI Writer" at bounding box center [580, 159] width 637 height 43
click at [388, 160] on div "Main AI Writer" at bounding box center [581, 160] width 612 height 16
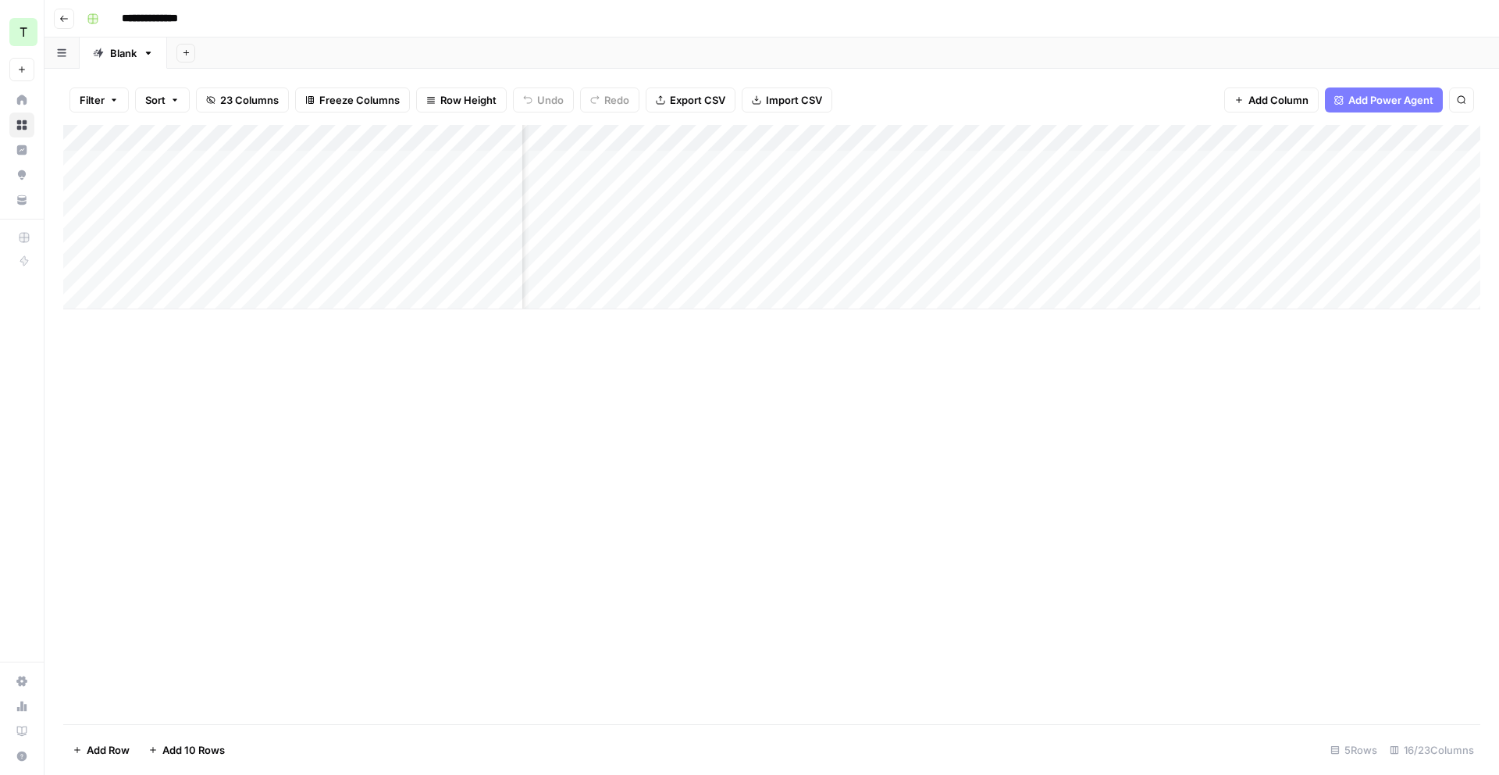
scroll to position [0, 1361]
click at [1023, 161] on div "Add Column" at bounding box center [771, 217] width 1417 height 184
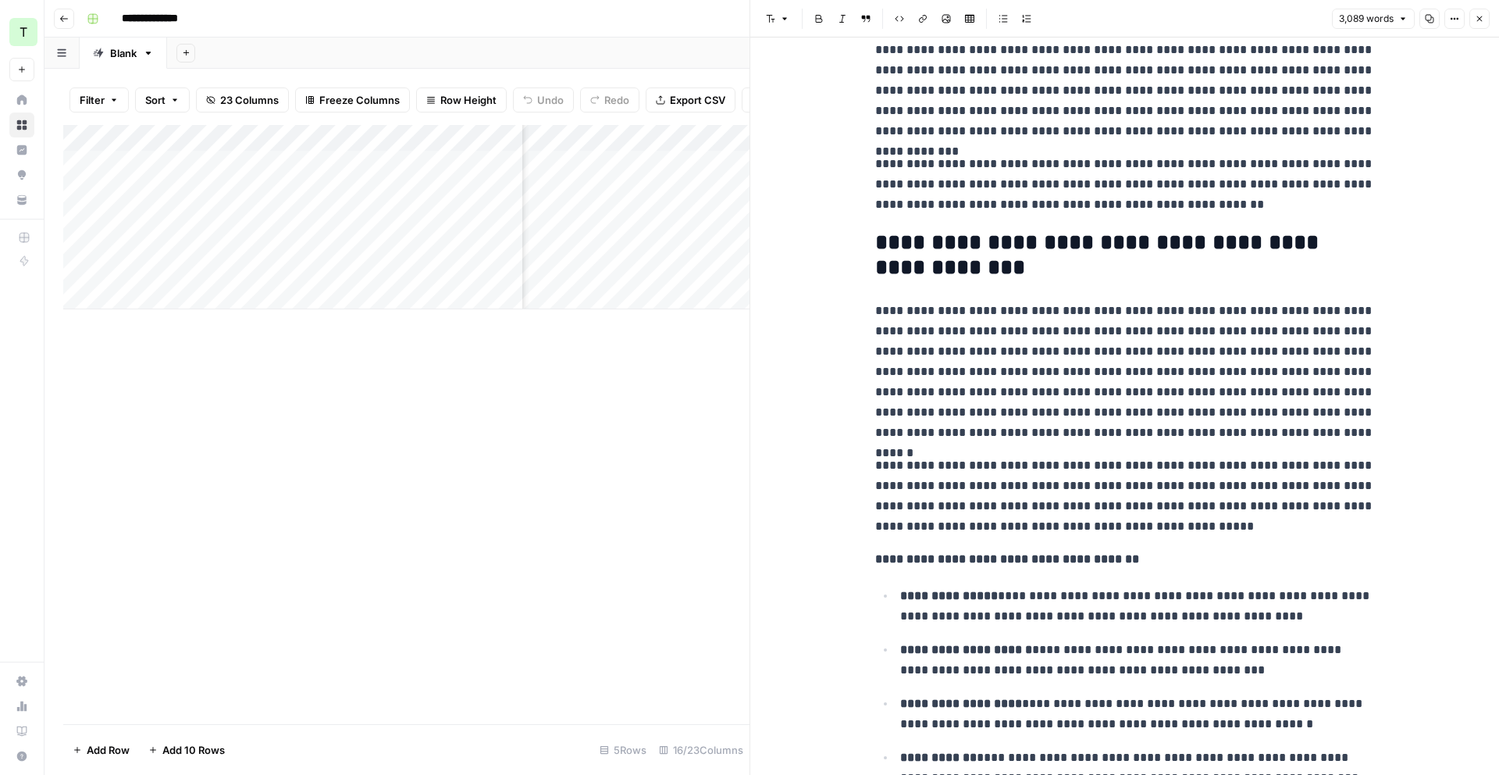
scroll to position [375, 0]
